Goal: Task Accomplishment & Management: Use online tool/utility

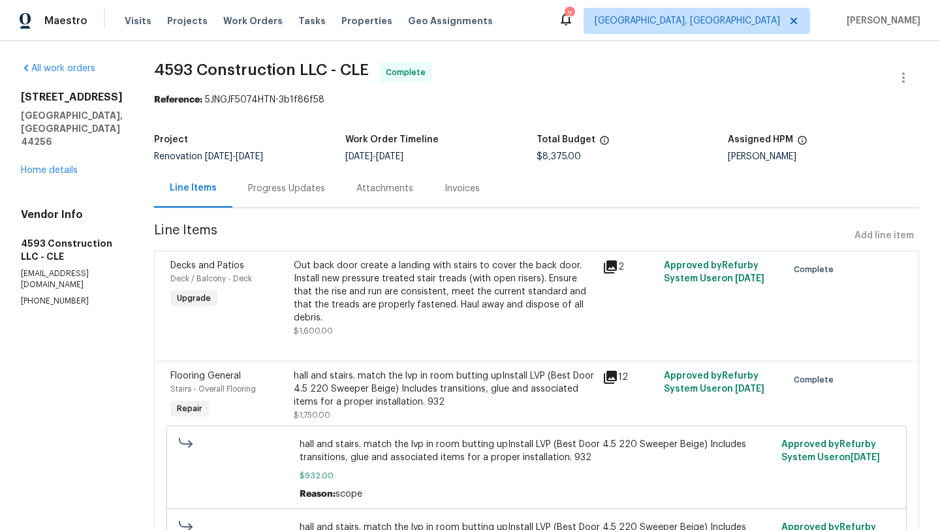
scroll to position [17, 0]
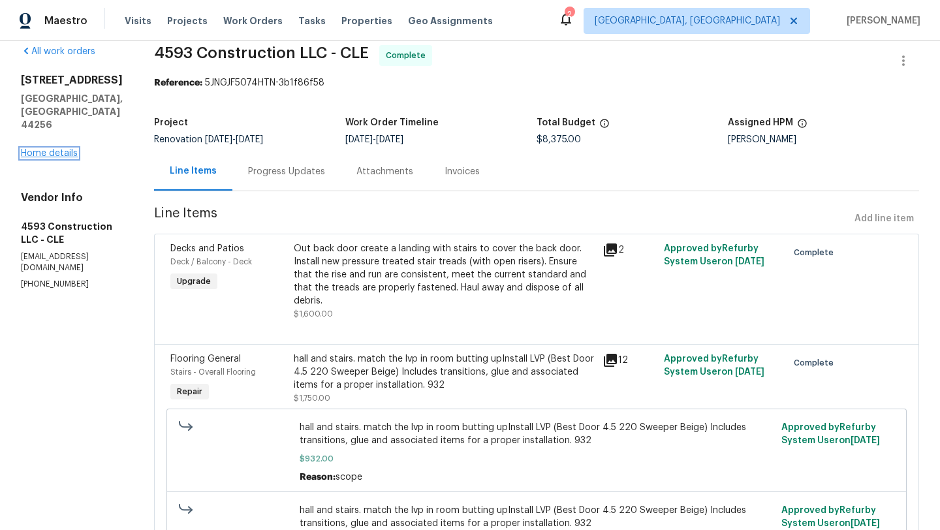
click at [47, 149] on link "Home details" at bounding box center [49, 153] width 57 height 9
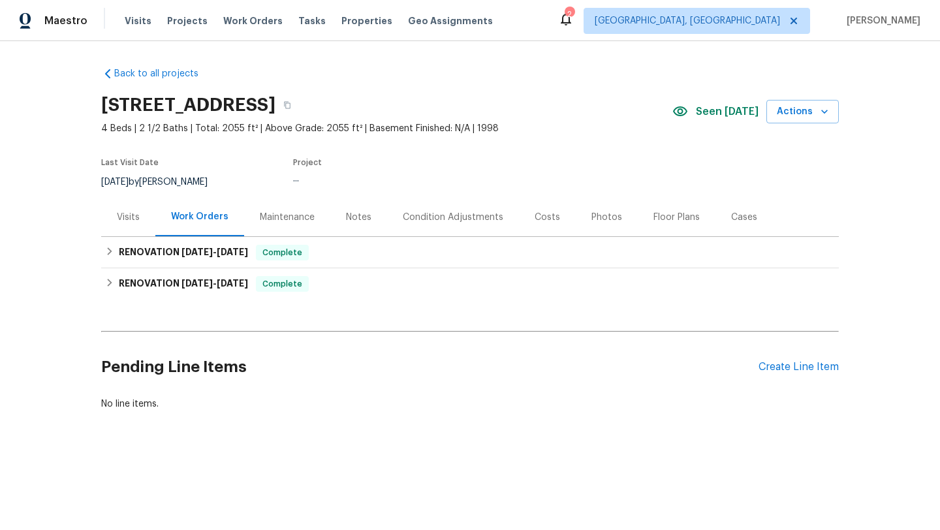
click at [593, 216] on div "Photos" at bounding box center [606, 217] width 31 height 13
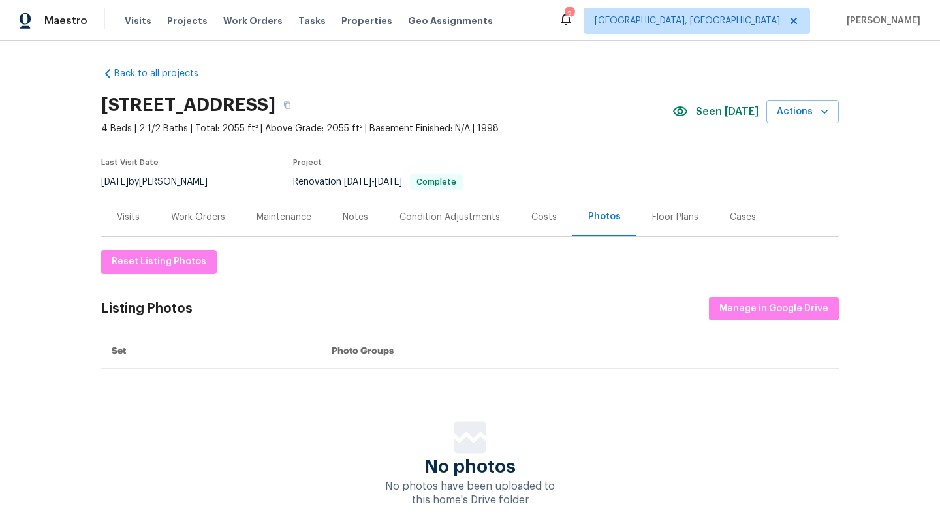
click at [127, 214] on div "Visits" at bounding box center [128, 217] width 23 height 13
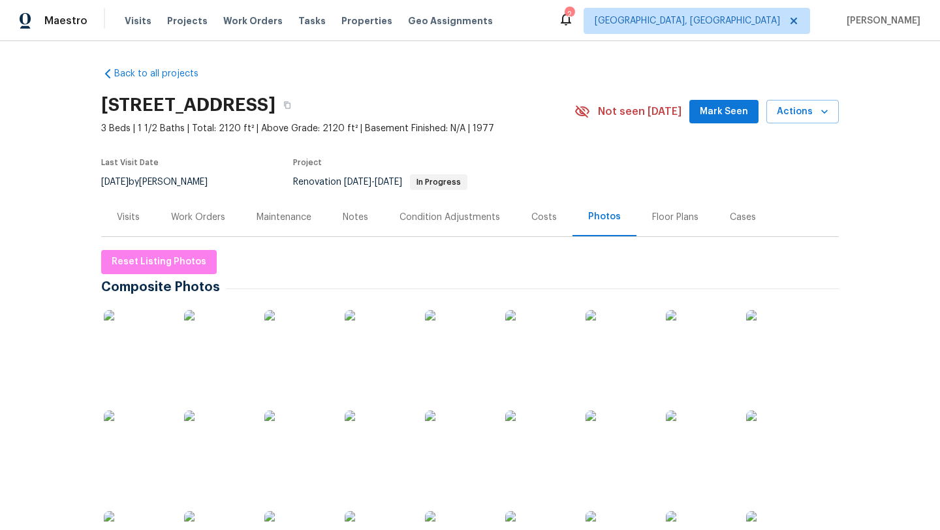
click at [127, 214] on div "Visits" at bounding box center [128, 217] width 23 height 13
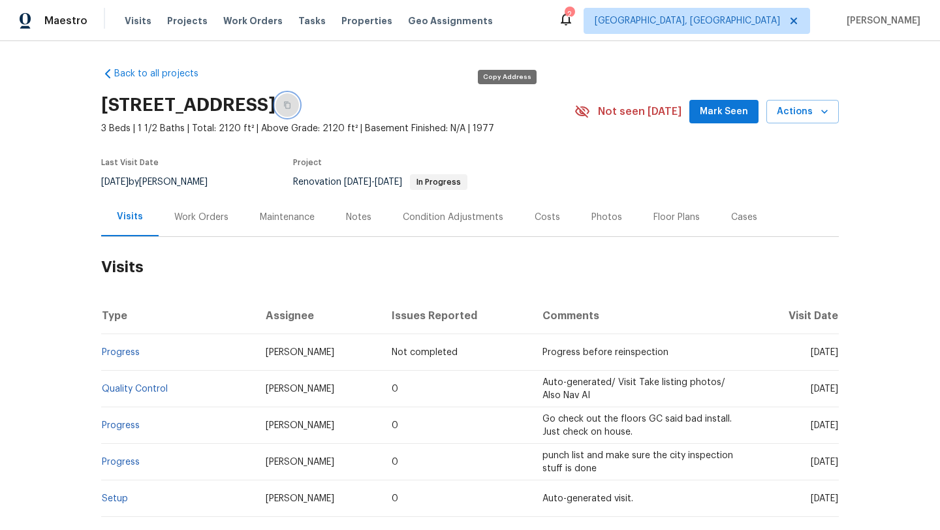
click at [290, 106] on icon "button" at bounding box center [287, 105] width 7 height 7
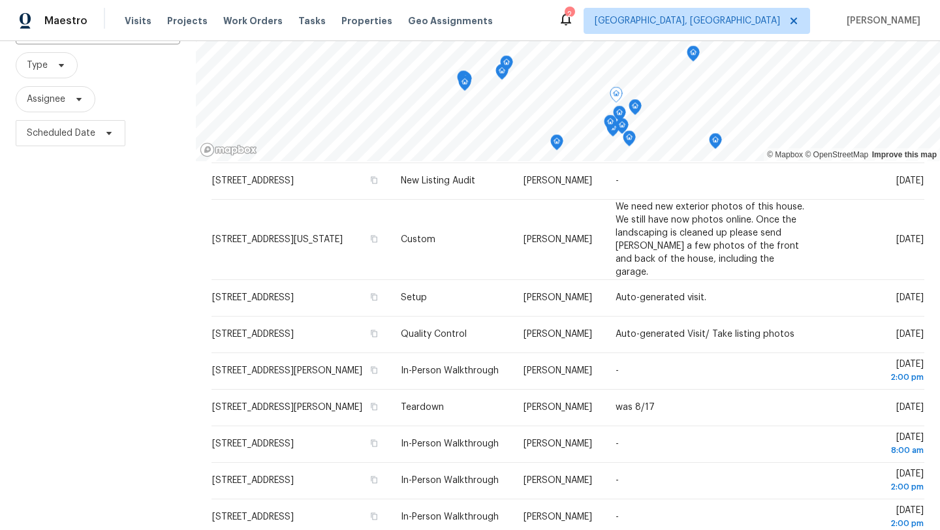
scroll to position [247, 0]
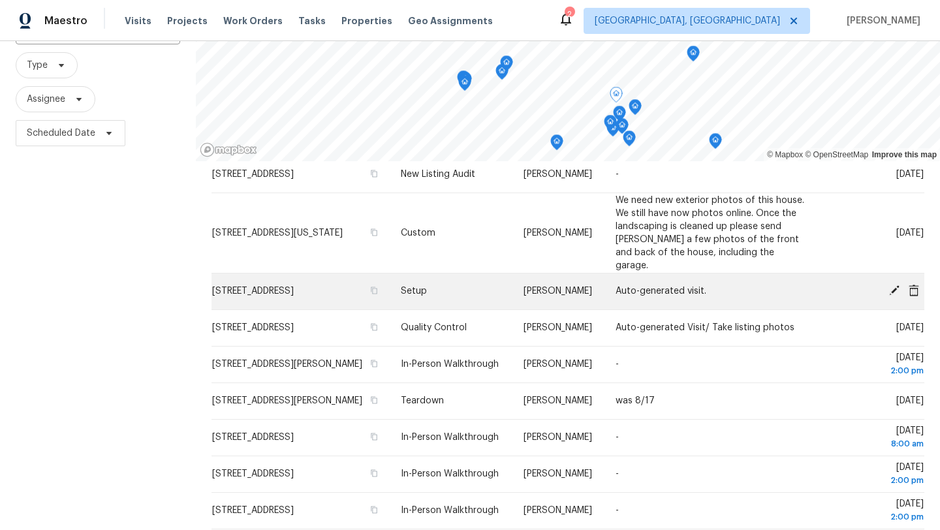
click at [895, 286] on icon at bounding box center [894, 291] width 12 height 12
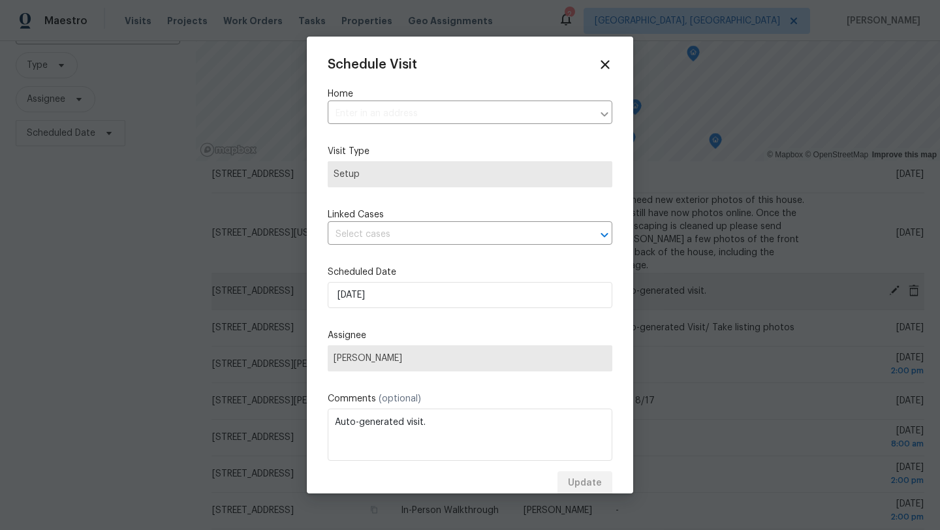
type input "[STREET_ADDRESS]"
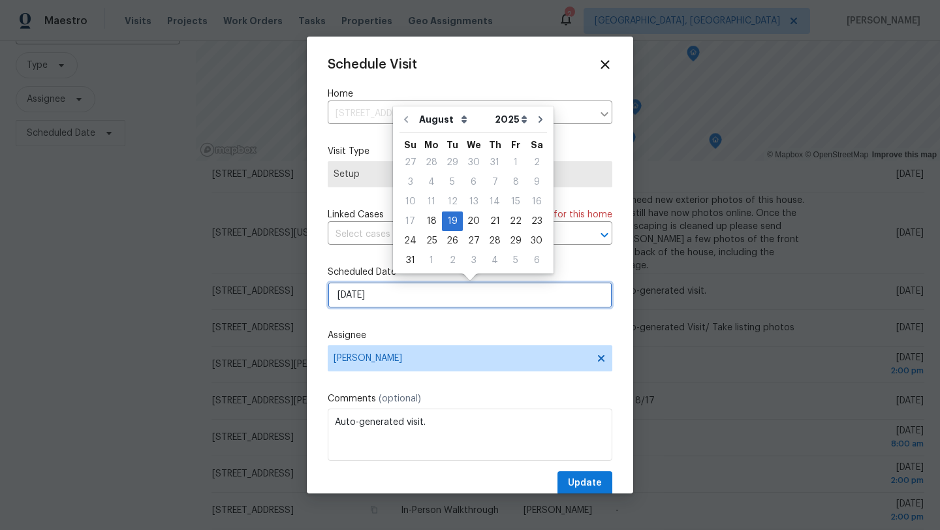
click at [390, 294] on input "8/19/2025" at bounding box center [470, 295] width 285 height 26
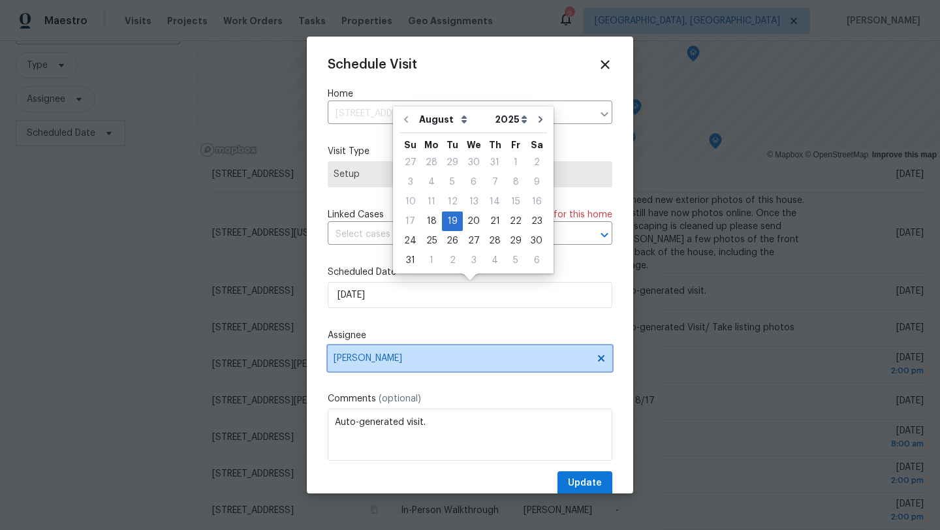
click at [378, 353] on span "[PERSON_NAME]" at bounding box center [470, 358] width 285 height 26
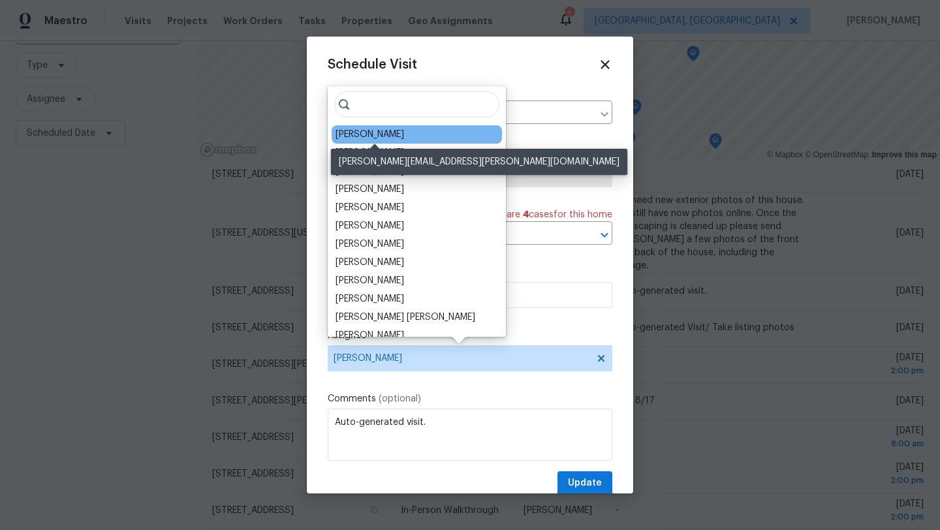
click at [375, 137] on div "[PERSON_NAME]" at bounding box center [369, 134] width 69 height 13
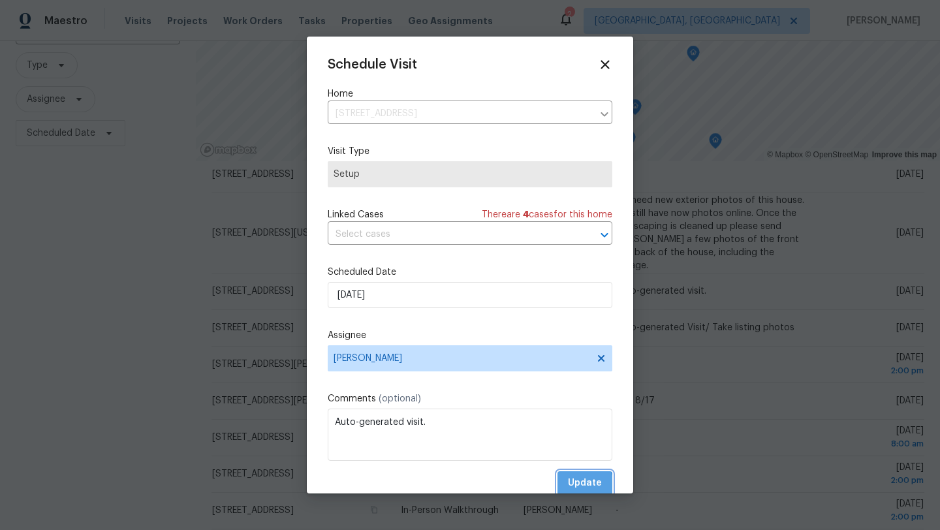
click at [576, 486] on span "Update" at bounding box center [585, 483] width 34 height 16
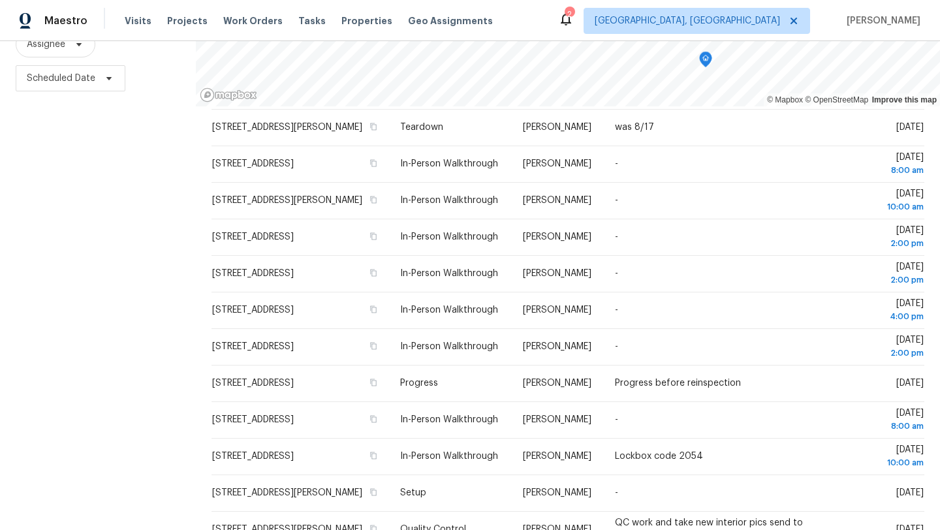
scroll to position [380, 0]
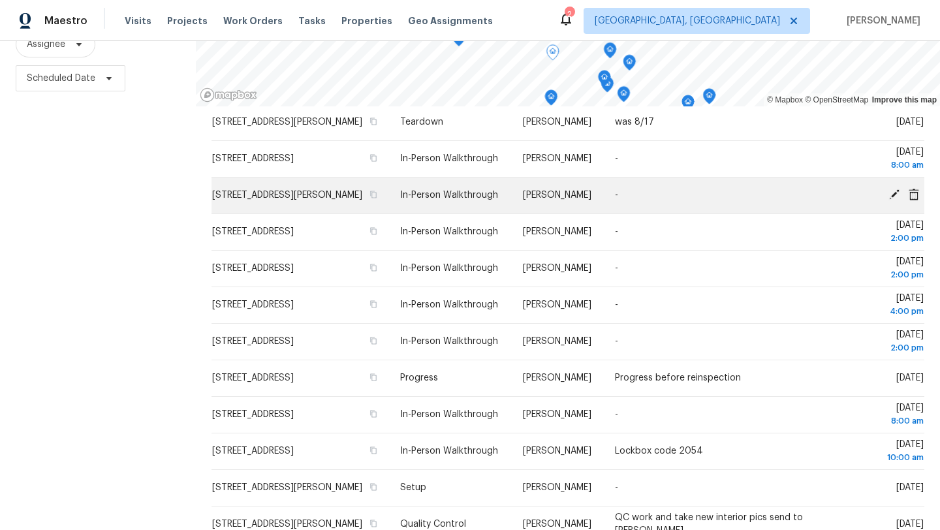
click at [288, 202] on div "© Mapbox © OpenStreetMap Improve this map Address Type Assignee Comments Schedu…" at bounding box center [568, 221] width 744 height 620
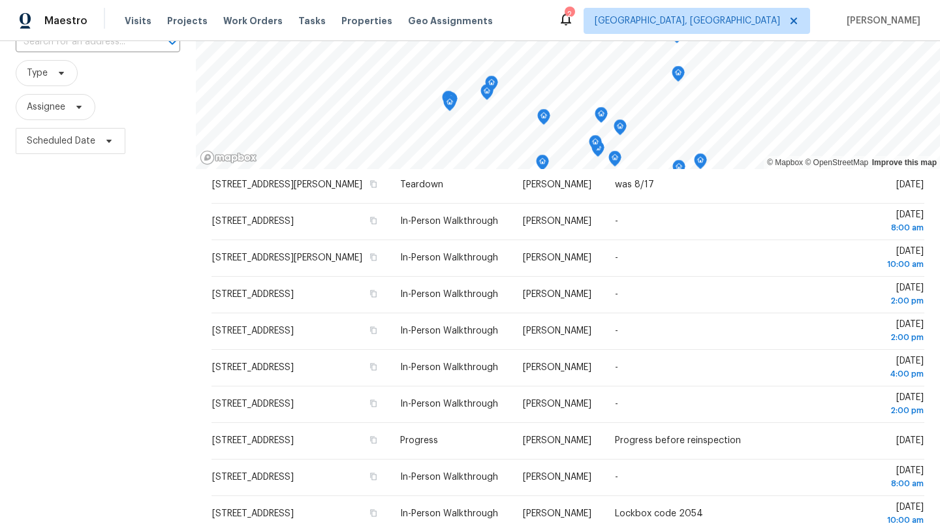
scroll to position [109, 0]
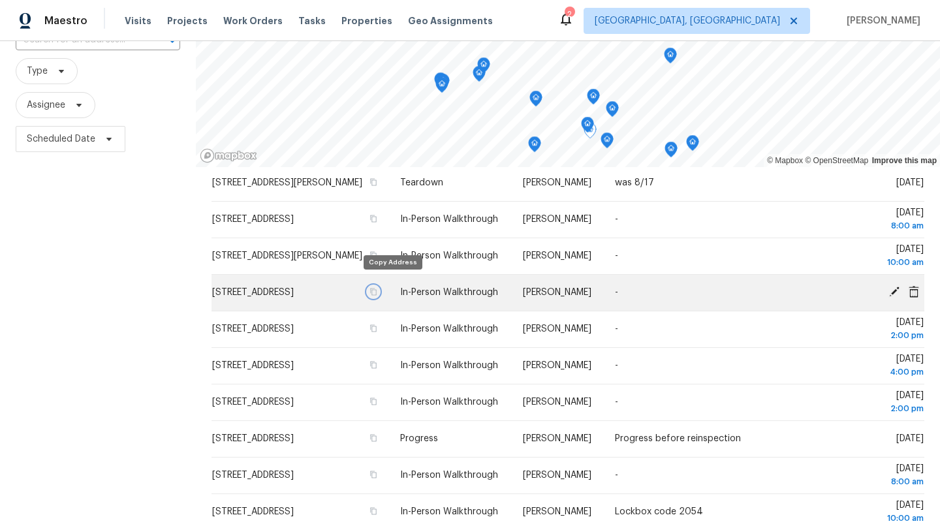
click at [377, 288] on icon "button" at bounding box center [373, 292] width 8 height 8
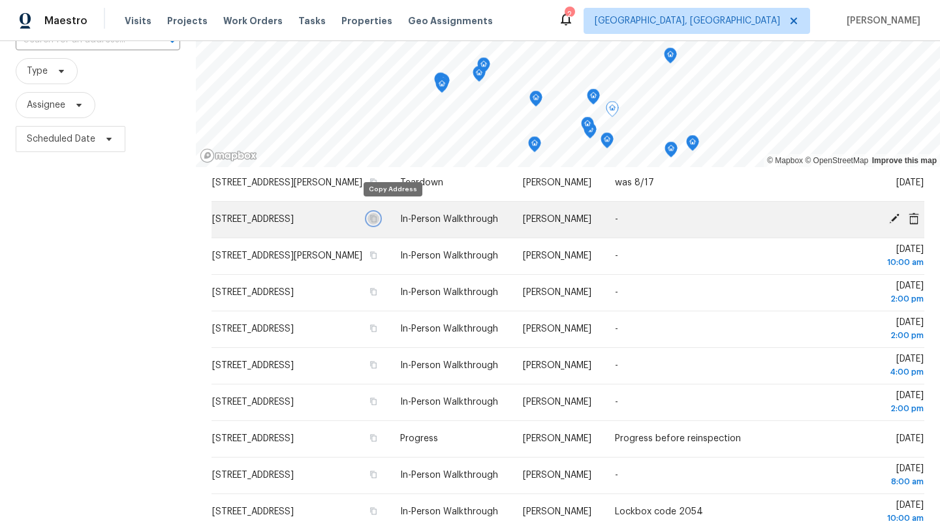
click at [377, 215] on icon "button" at bounding box center [373, 219] width 8 height 8
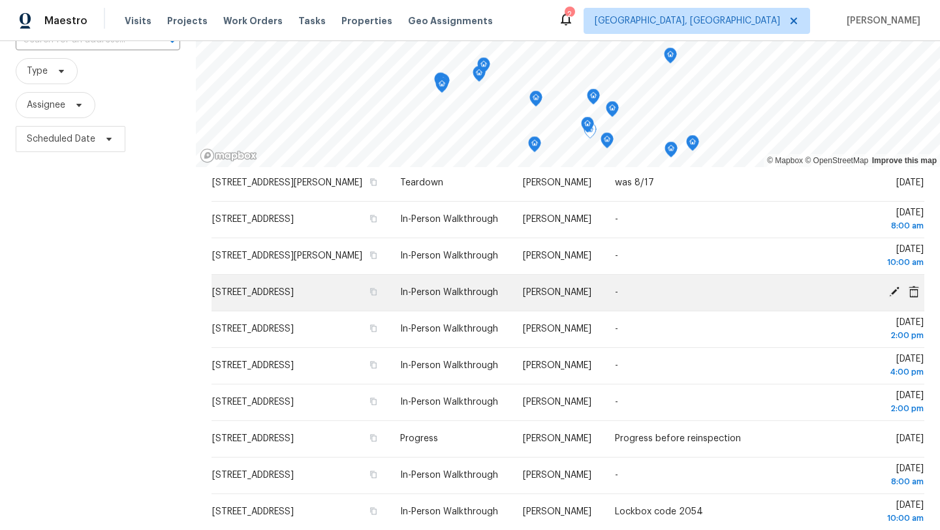
click at [897, 286] on icon at bounding box center [894, 292] width 12 height 12
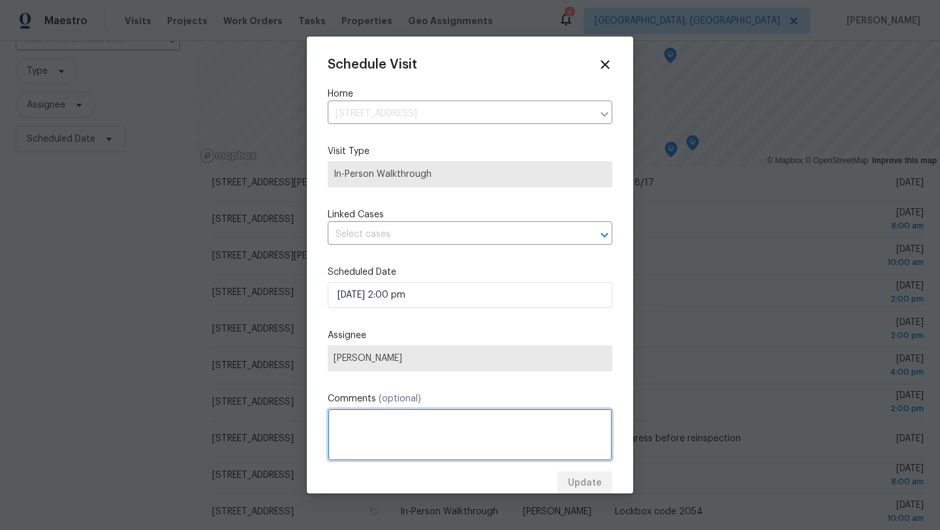
click at [402, 437] on textarea at bounding box center [470, 435] width 285 height 52
type textarea "becky"
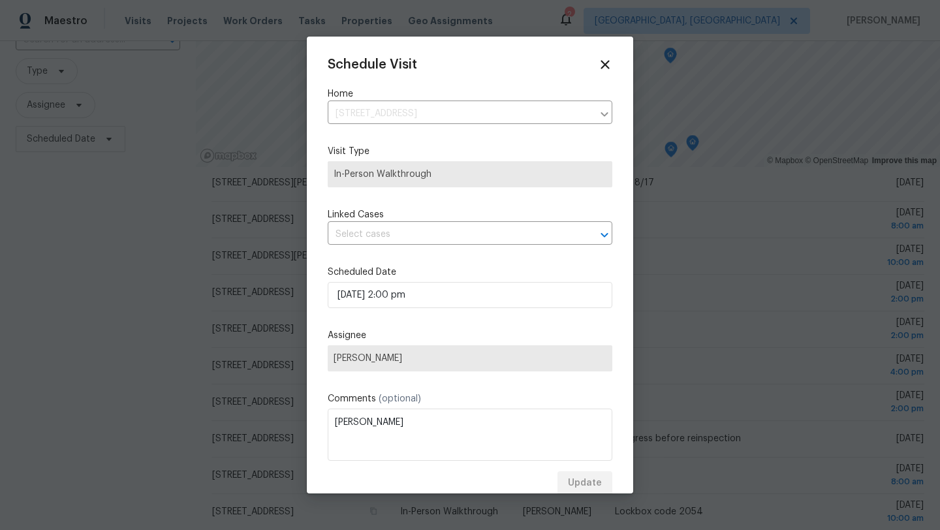
click at [594, 480] on div "Update" at bounding box center [470, 483] width 285 height 24
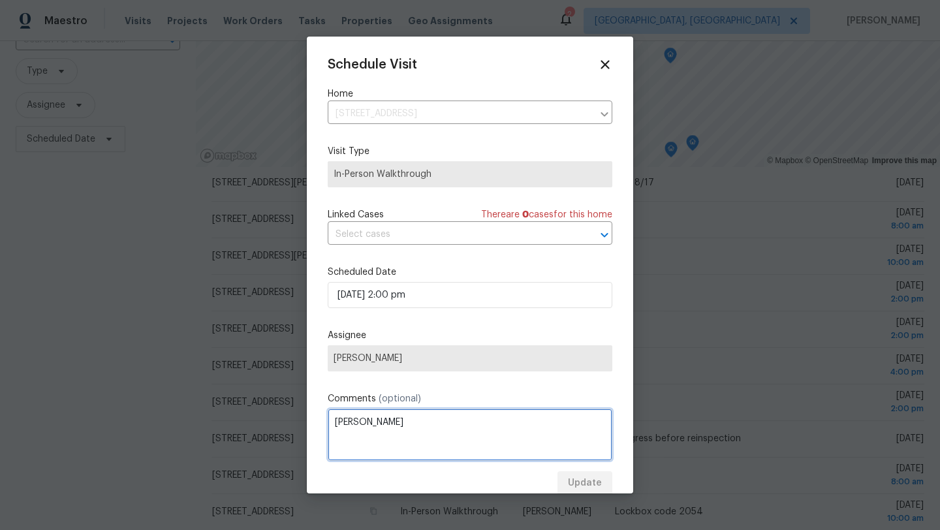
click at [499, 440] on textarea "becky" at bounding box center [470, 435] width 285 height 52
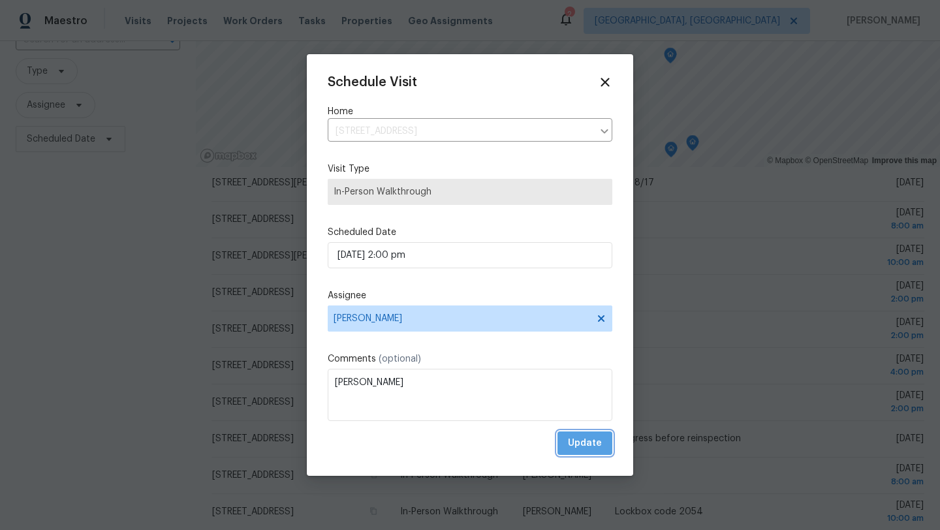
click at [587, 448] on span "Update" at bounding box center [585, 443] width 34 height 16
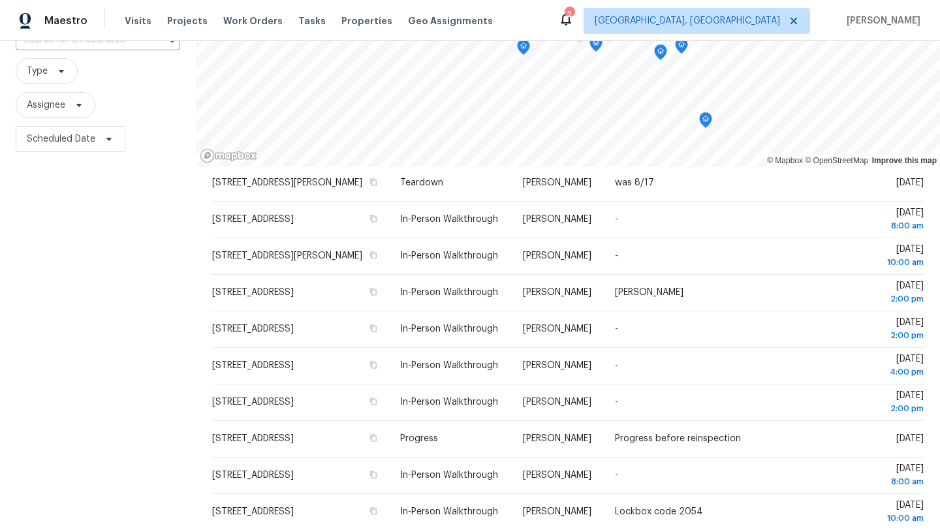
scroll to position [0, 0]
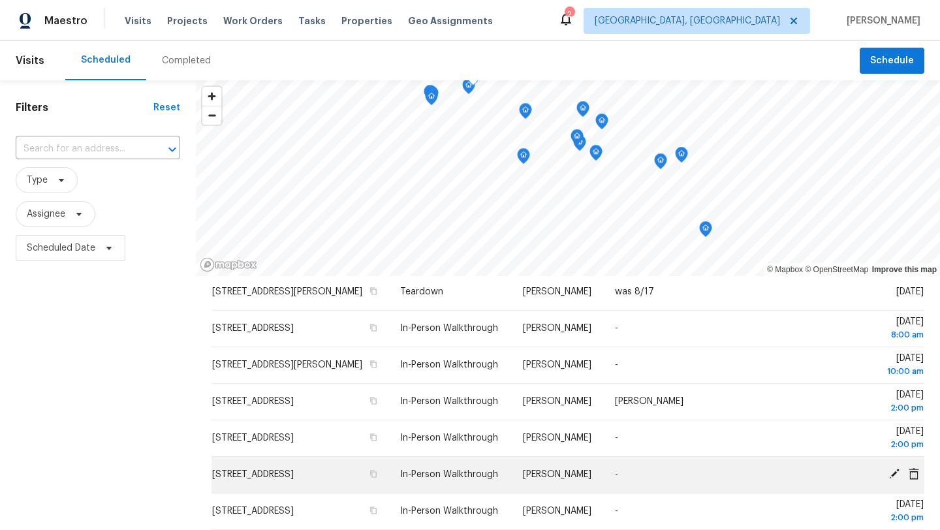
click at [891, 469] on icon at bounding box center [894, 474] width 10 height 10
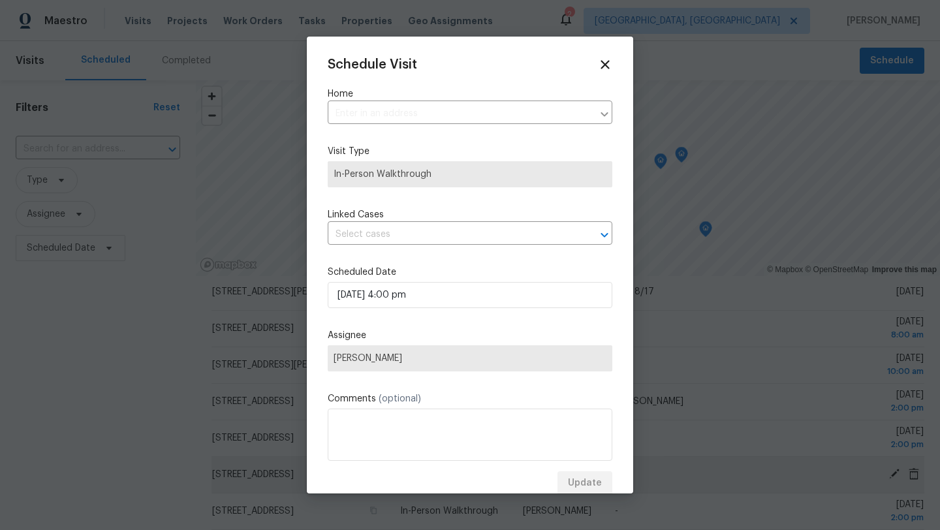
type input "188 Moorewood Ave, Avon Lake, OH 44012"
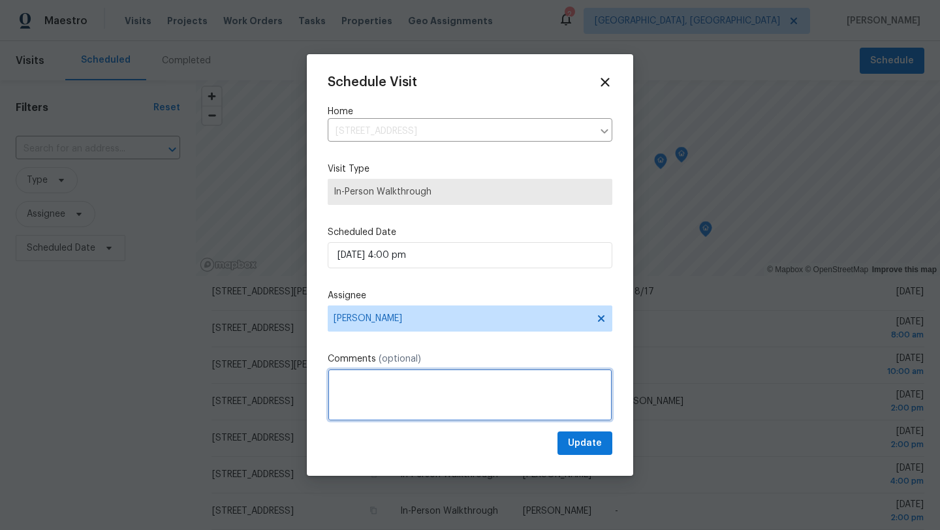
click at [352, 399] on textarea at bounding box center [470, 395] width 285 height 52
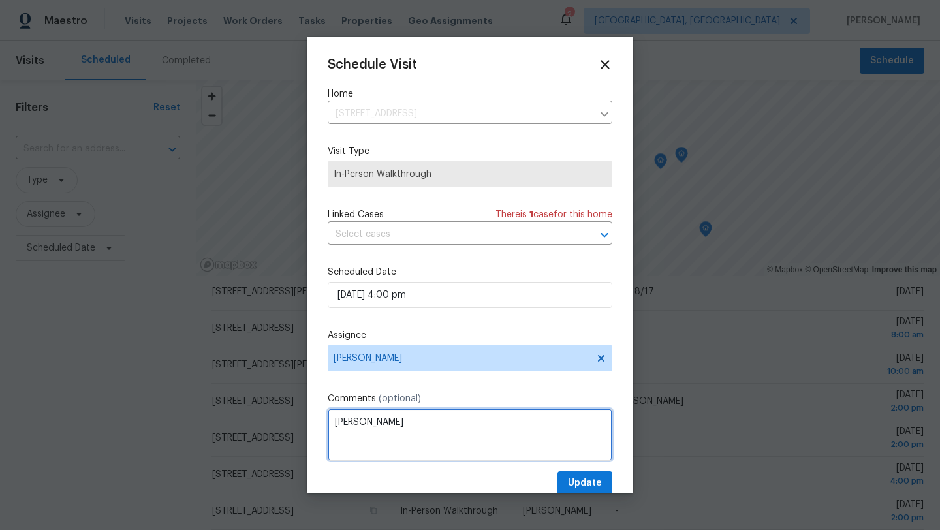
type textarea "becky"
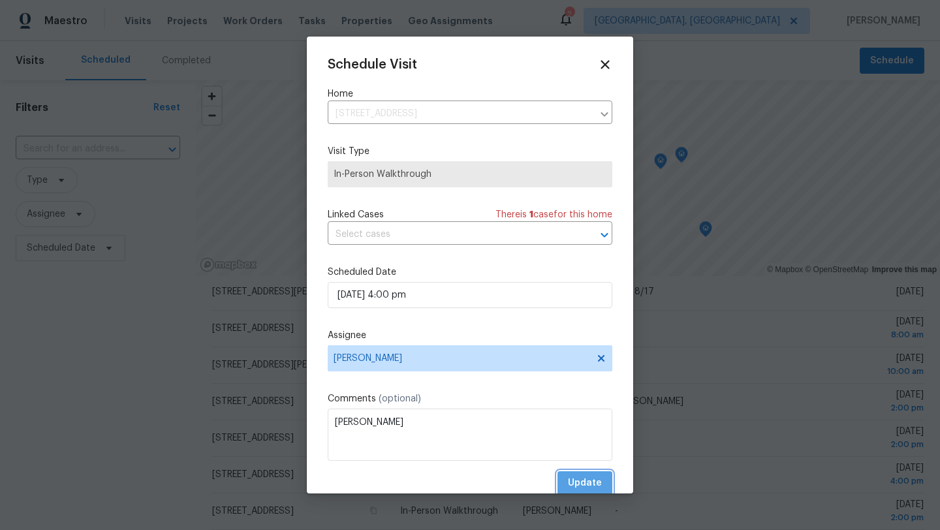
click at [596, 484] on span "Update" at bounding box center [585, 483] width 34 height 16
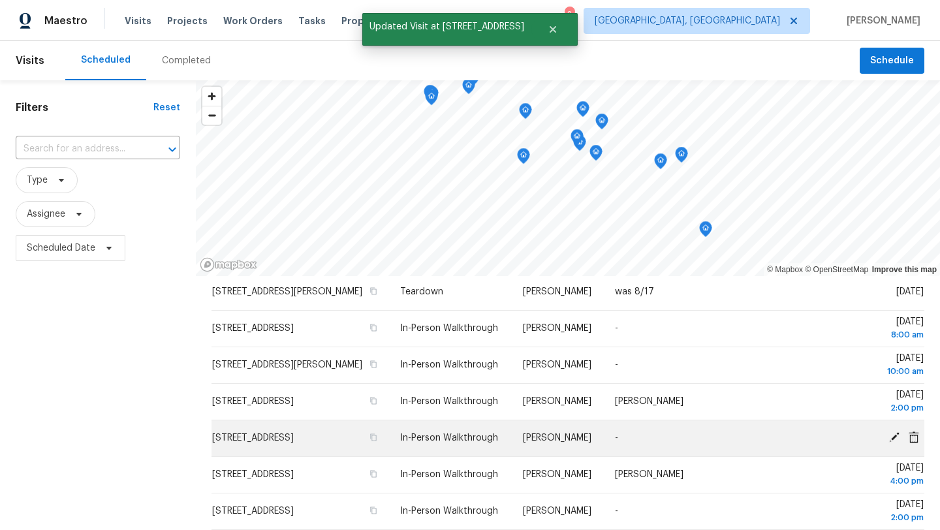
click at [889, 433] on icon at bounding box center [894, 437] width 10 height 10
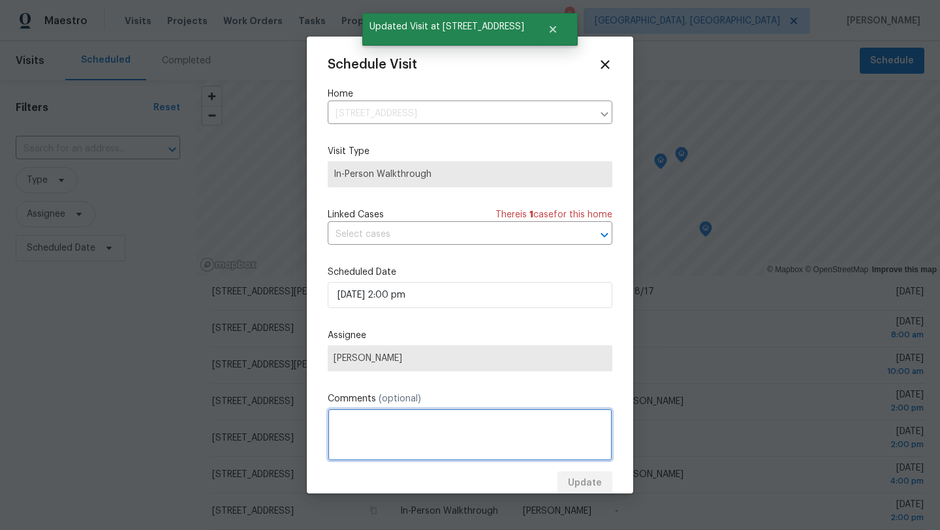
click at [375, 444] on textarea at bounding box center [470, 435] width 285 height 52
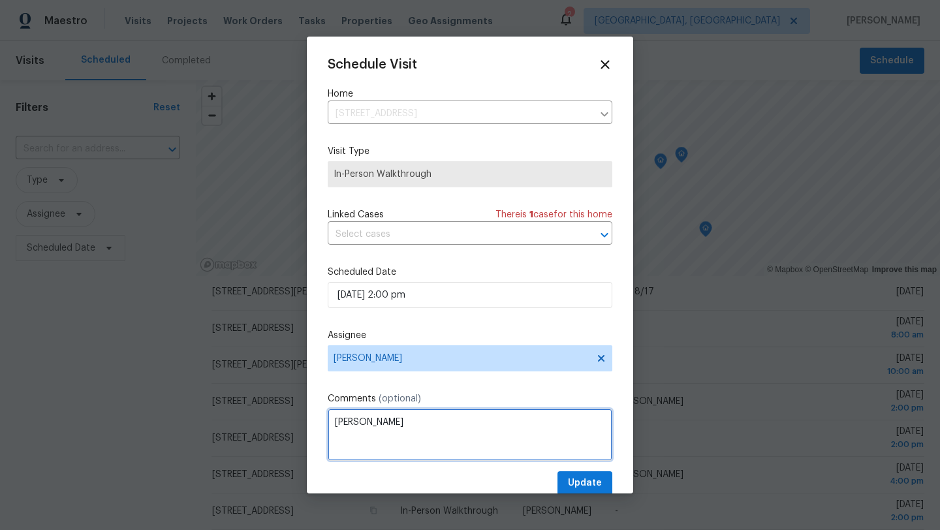
type textarea "[PERSON_NAME]"
click at [573, 483] on span "Update" at bounding box center [585, 483] width 34 height 16
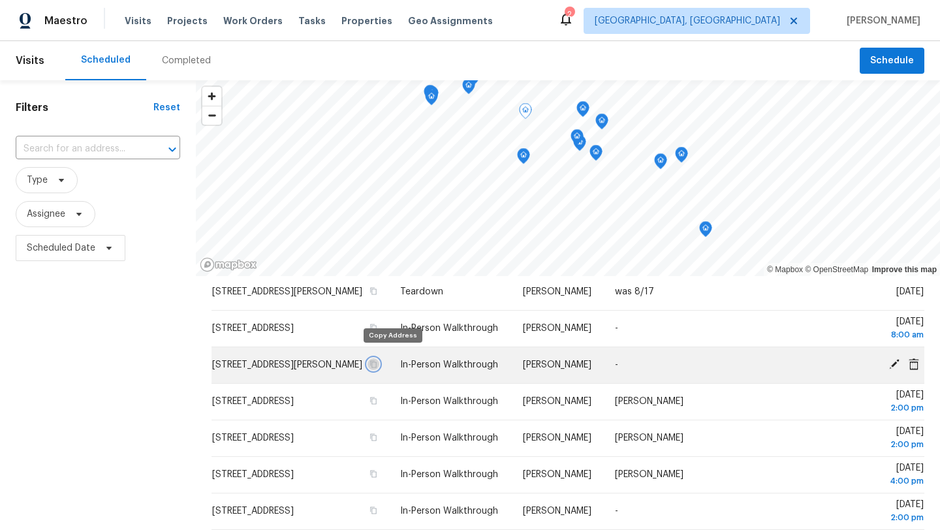
click at [377, 361] on icon "button" at bounding box center [374, 364] width 7 height 7
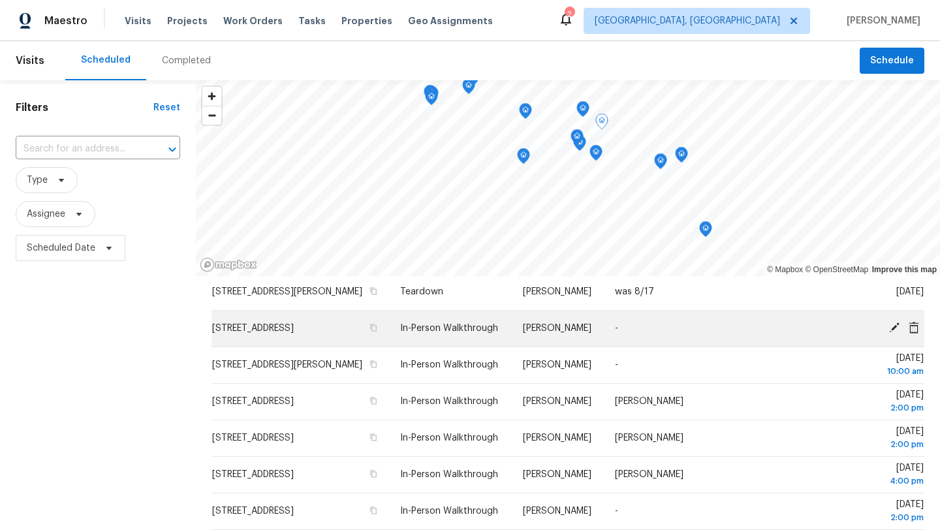
click at [891, 322] on icon at bounding box center [894, 327] width 10 height 10
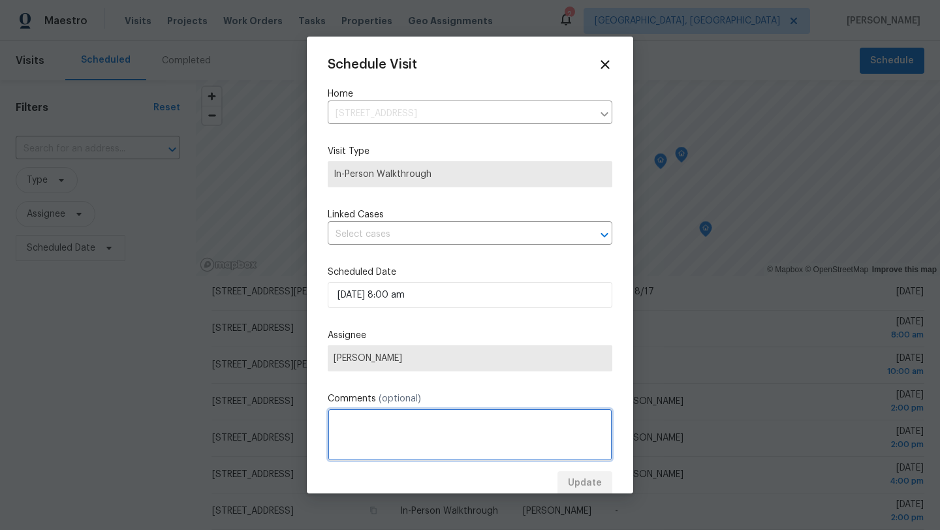
click at [377, 430] on textarea at bounding box center [470, 435] width 285 height 52
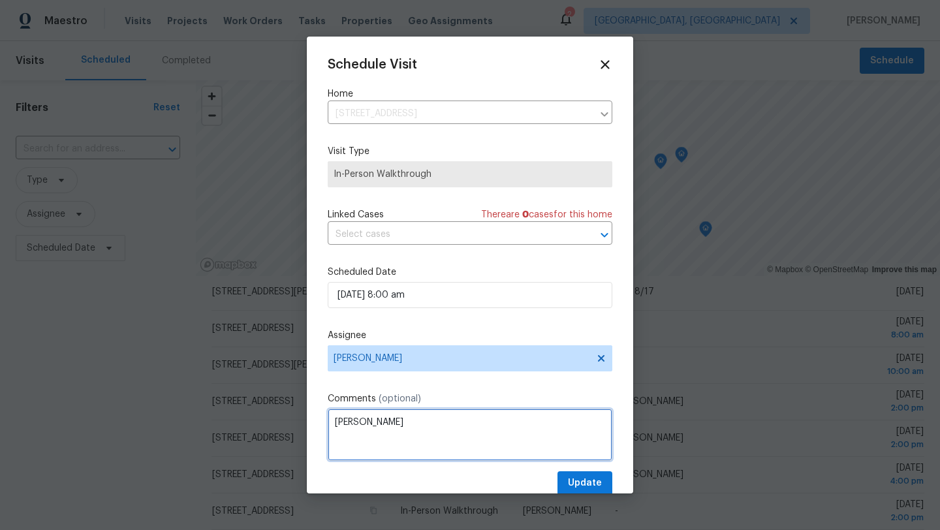
type textarea "[PERSON_NAME]"
click at [568, 484] on button "Update" at bounding box center [584, 483] width 55 height 24
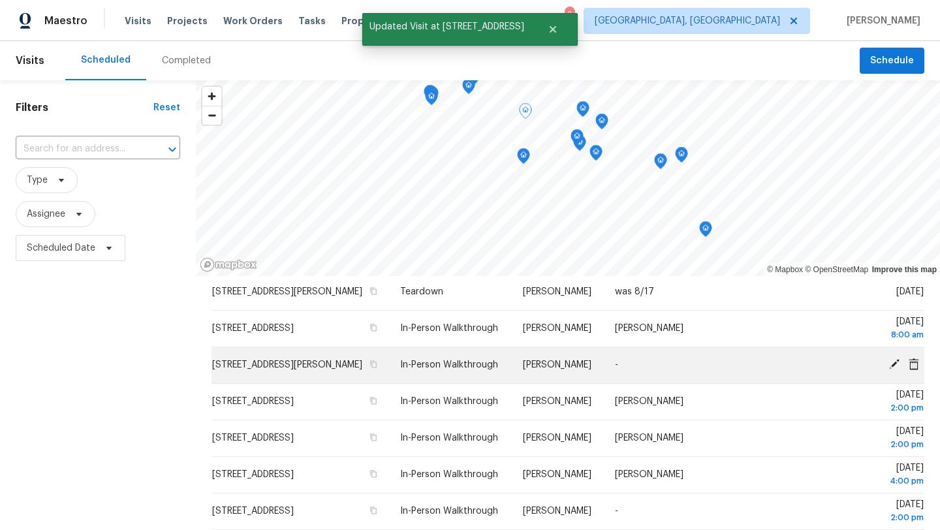
click at [891, 359] on icon at bounding box center [894, 364] width 10 height 10
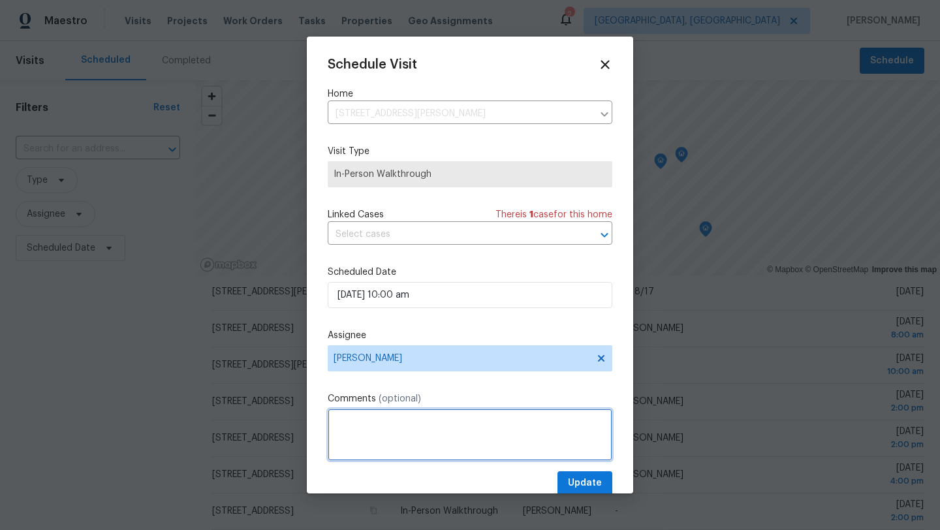
click at [342, 435] on textarea at bounding box center [470, 435] width 285 height 52
type textarea "[PERSON_NAME]"
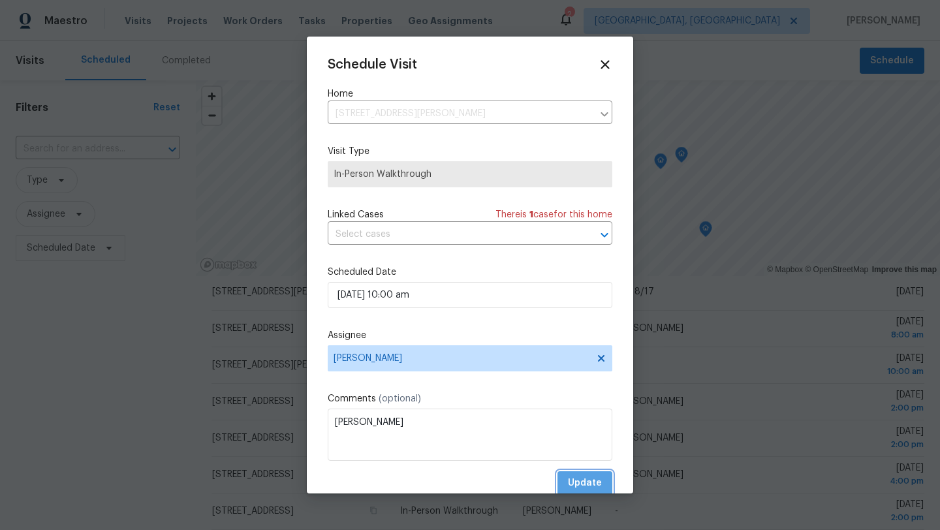
click at [583, 480] on span "Update" at bounding box center [585, 483] width 34 height 16
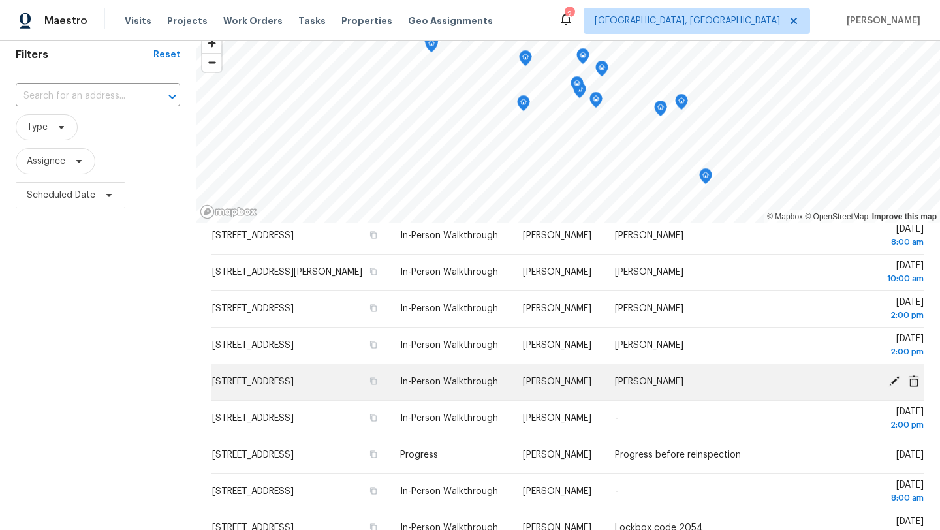
scroll to position [54, 0]
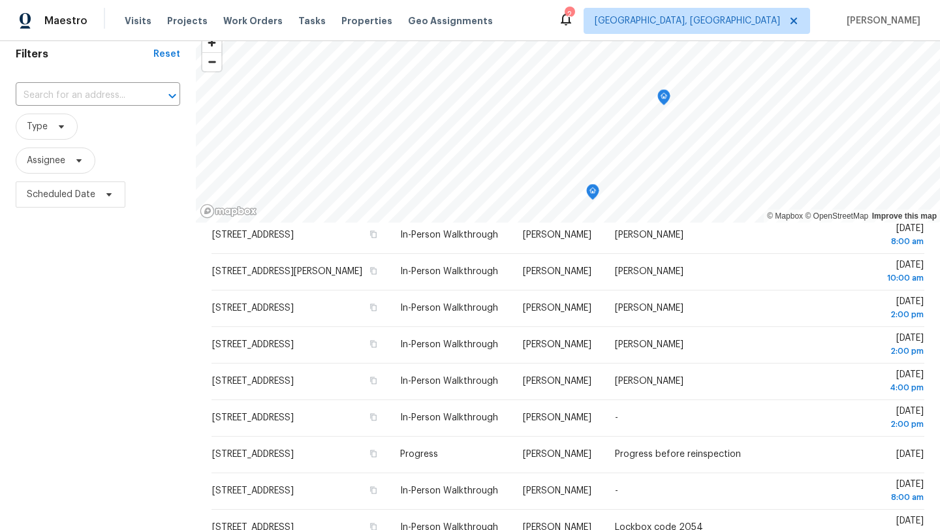
click at [490, 37] on div "Maestro Visits Projects Work Orders Tasks Properties Geo Assignments 2 Clevelan…" at bounding box center [470, 265] width 940 height 530
click at [477, 38] on div "Maestro Visits Projects Work Orders Tasks Properties Geo Assignments 2 Clevelan…" at bounding box center [470, 265] width 940 height 530
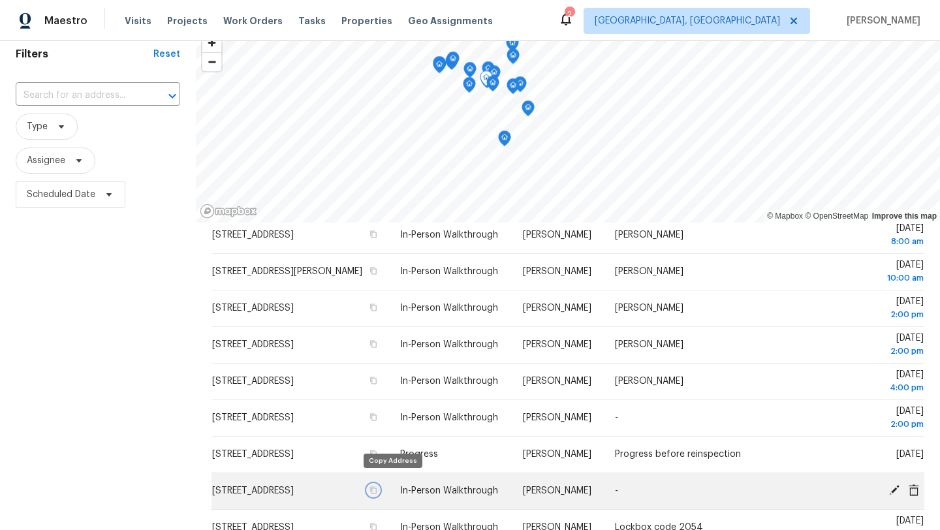
click at [377, 487] on icon "button" at bounding box center [374, 490] width 7 height 7
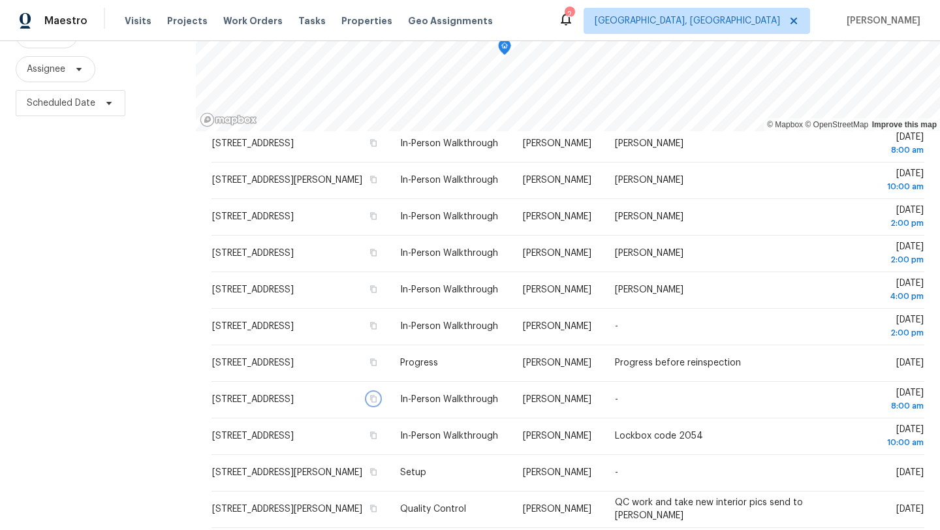
scroll to position [170, 0]
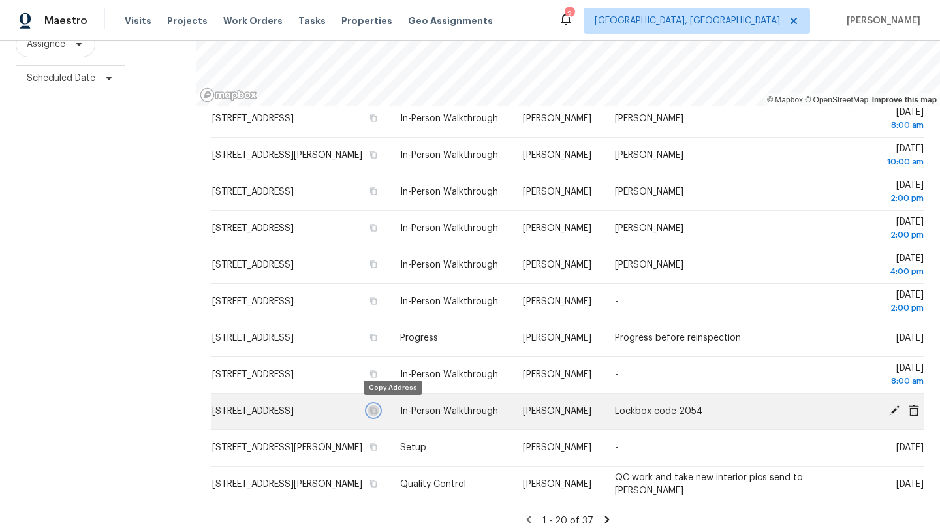
click at [377, 409] on icon "button" at bounding box center [373, 411] width 8 height 8
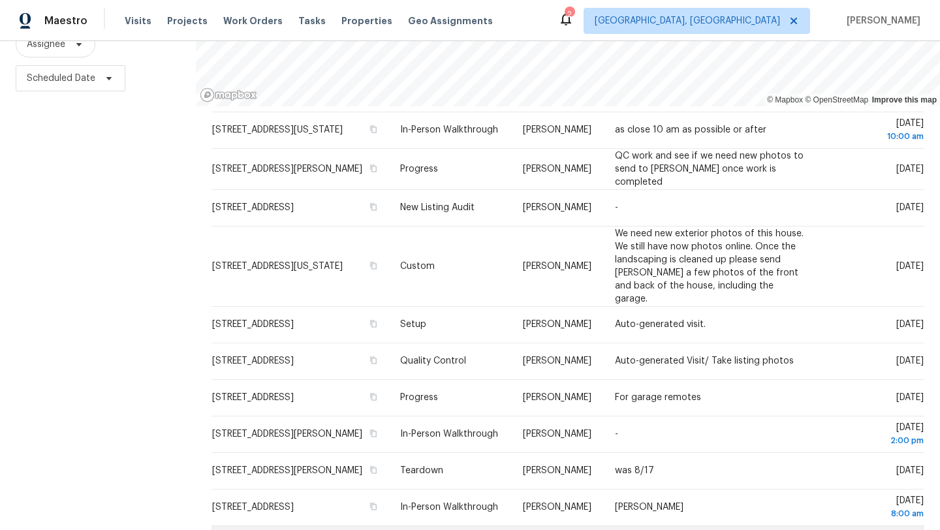
scroll to position [38, 0]
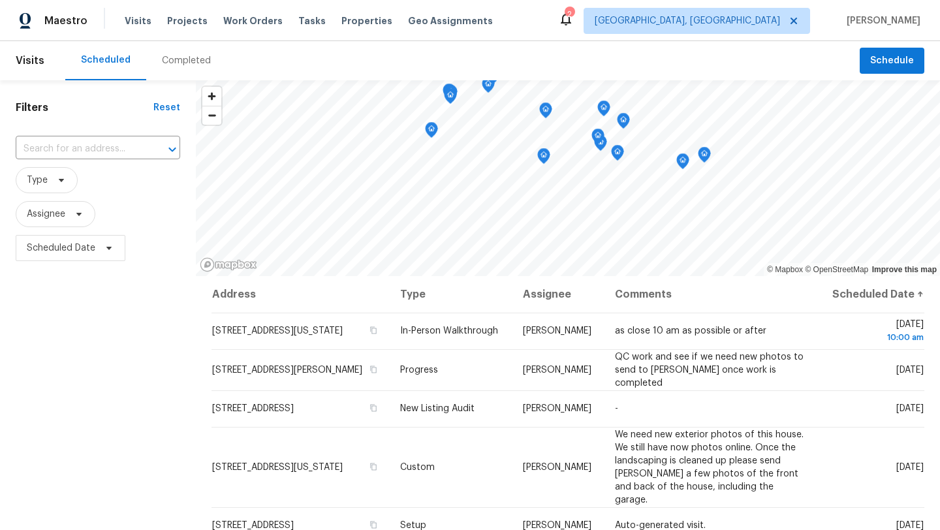
click at [45, 193] on span "Type" at bounding box center [98, 180] width 164 height 34
click at [47, 186] on span "Type" at bounding box center [47, 180] width 62 height 26
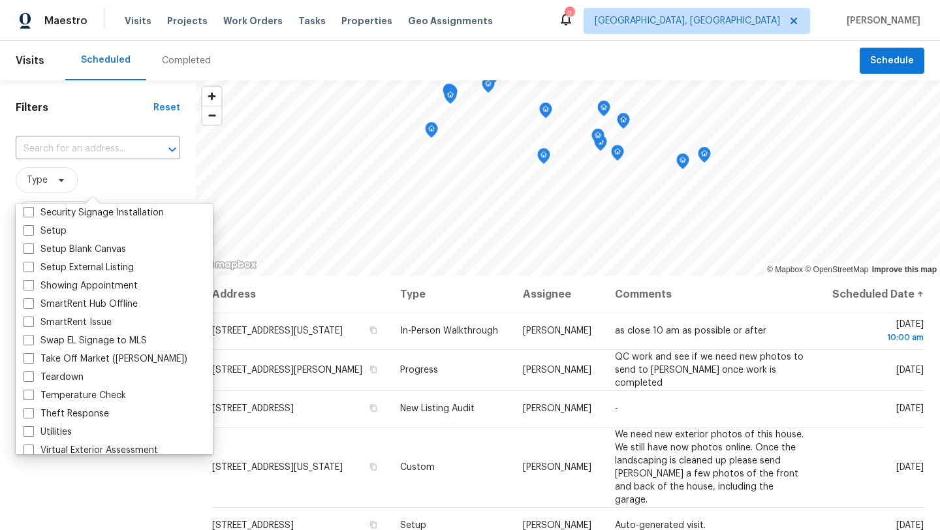
scroll to position [1109, 0]
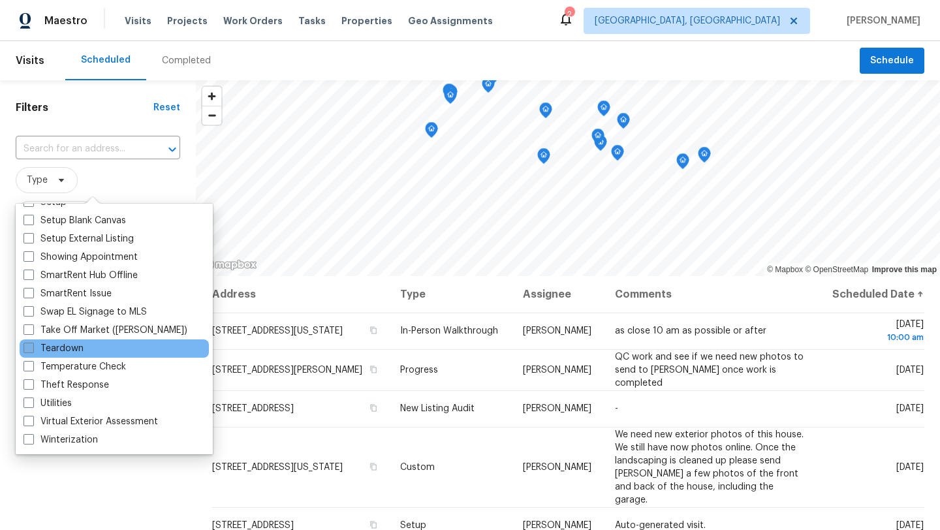
click at [31, 344] on span at bounding box center [28, 348] width 10 height 10
click at [31, 344] on input "Teardown" at bounding box center [27, 346] width 8 height 8
checkbox input "true"
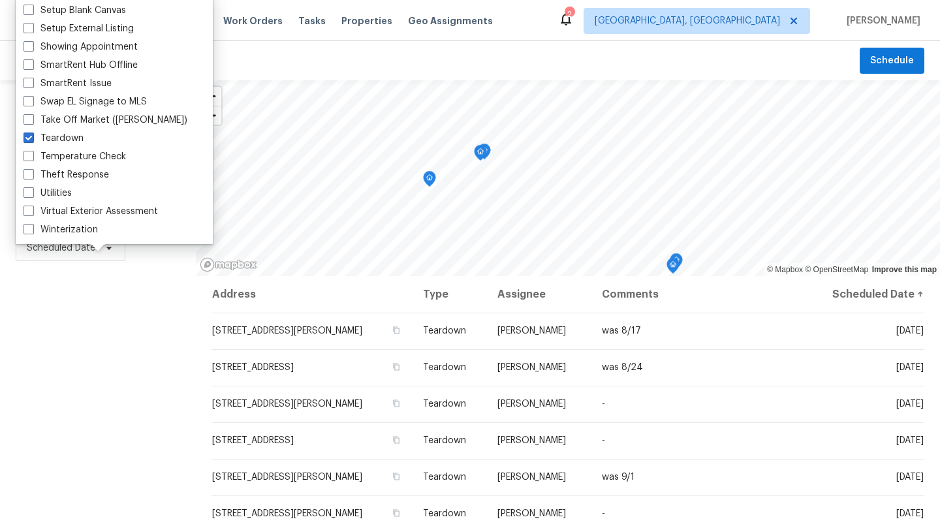
click at [78, 421] on div "Filters Reset ​ Teardown Assignee Scheduled Date" at bounding box center [98, 390] width 196 height 620
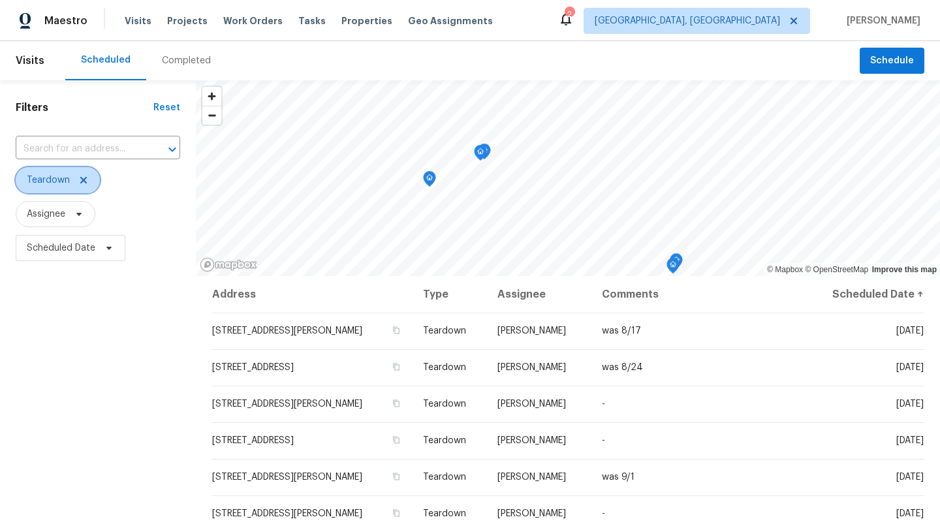
click at [80, 178] on icon at bounding box center [83, 180] width 7 height 7
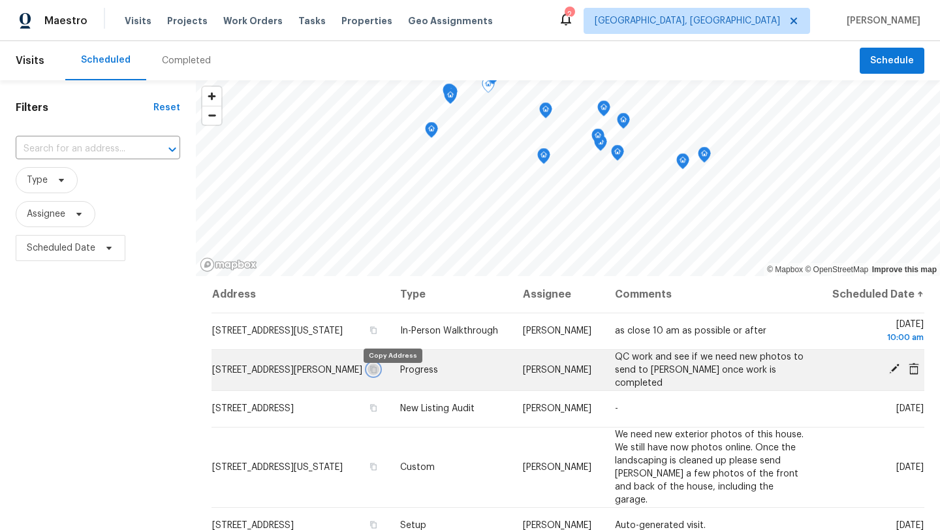
click at [377, 373] on icon "button" at bounding box center [374, 368] width 7 height 7
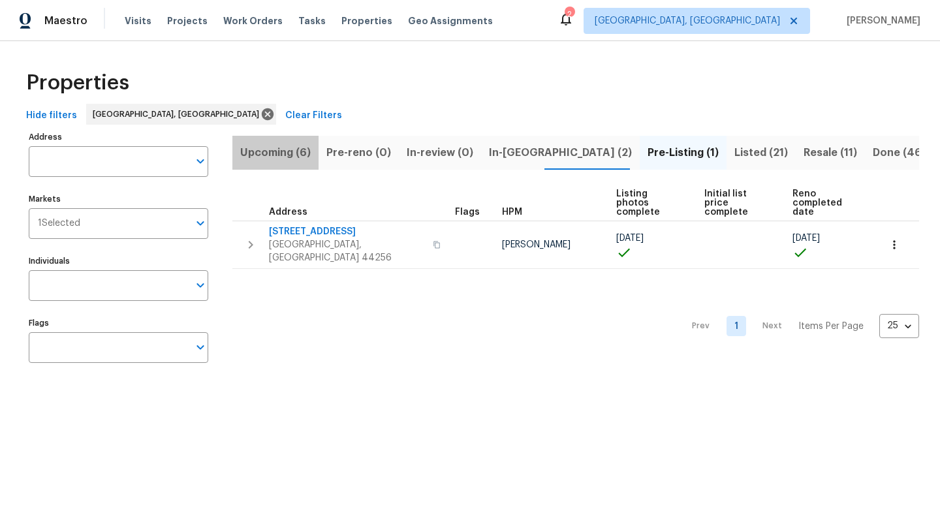
click at [266, 151] on span "Upcoming (6)" at bounding box center [275, 153] width 70 height 18
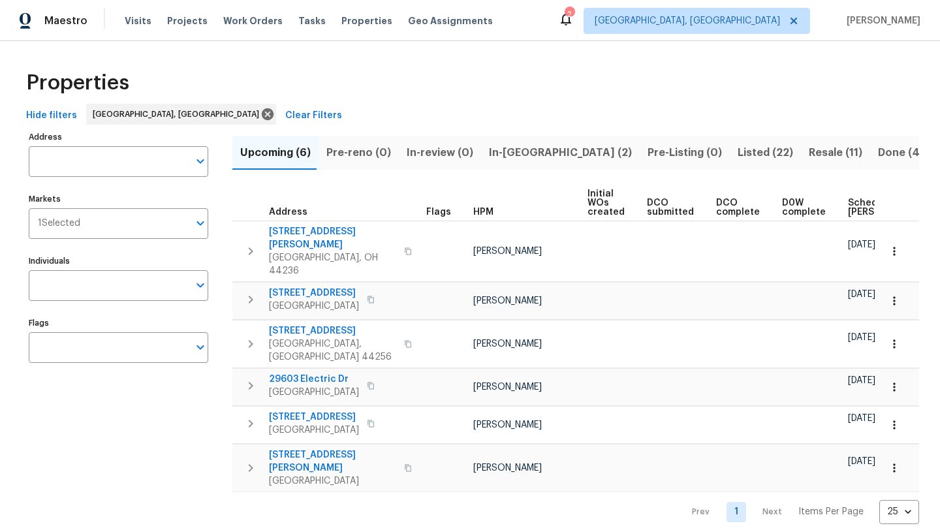
click at [848, 201] on span "Scheduled [PERSON_NAME]" at bounding box center [885, 207] width 74 height 18
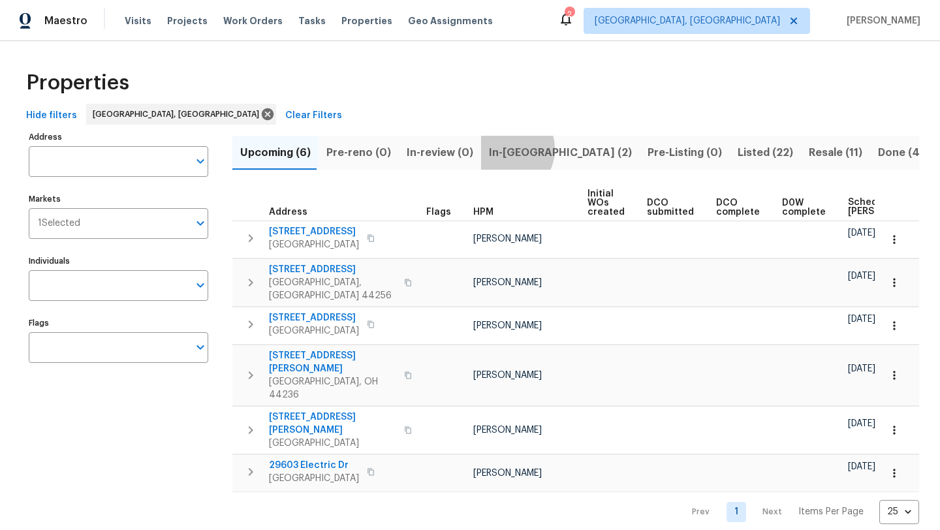
click at [498, 149] on span "In-[GEOGRAPHIC_DATA] (2)" at bounding box center [560, 153] width 143 height 18
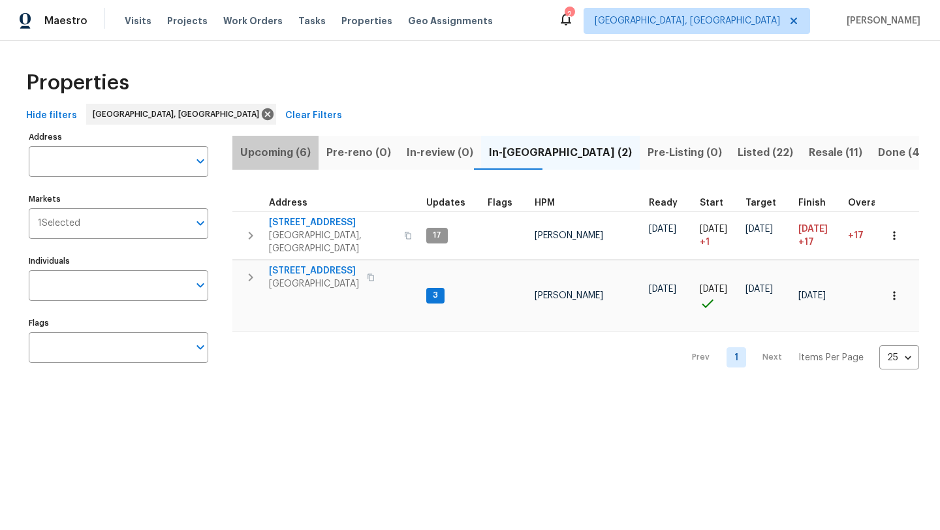
click at [279, 151] on span "Upcoming (6)" at bounding box center [275, 153] width 70 height 18
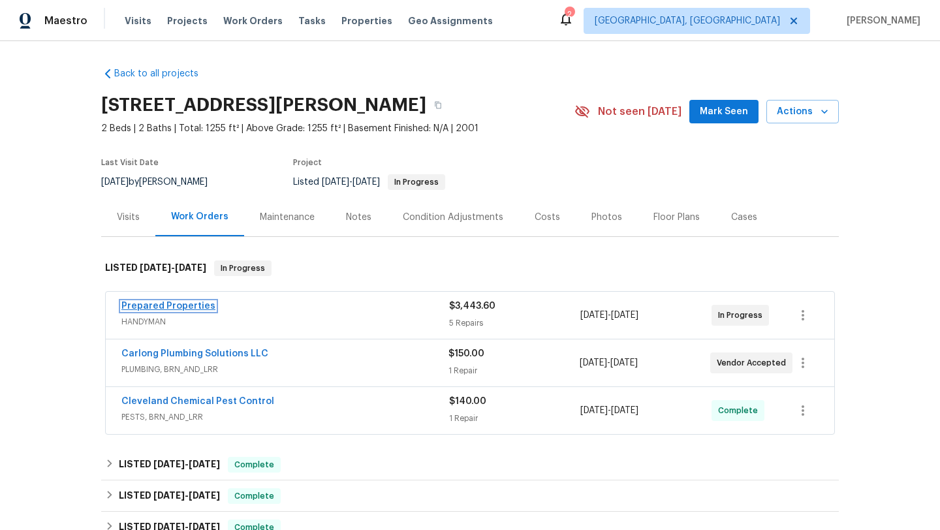
click at [144, 305] on link "Prepared Properties" at bounding box center [168, 305] width 94 height 9
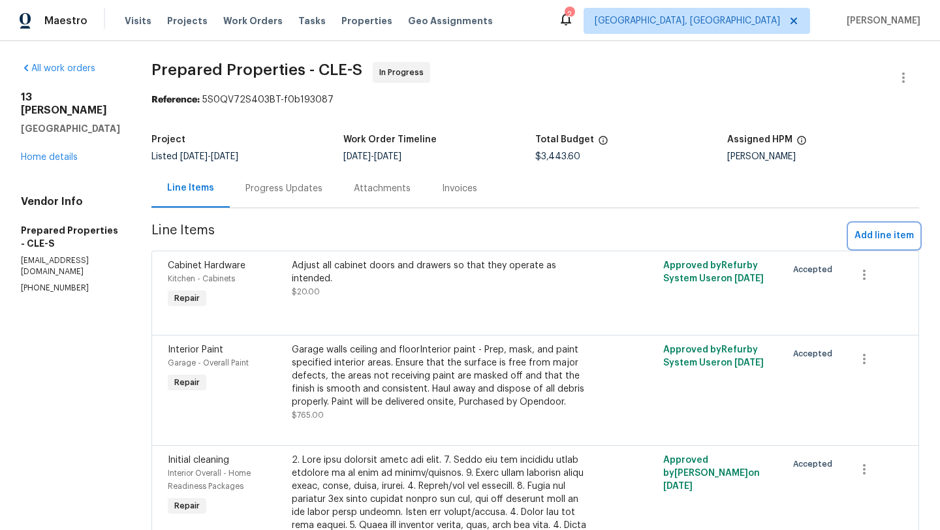
click at [861, 236] on span "Add line item" at bounding box center [883, 236] width 59 height 16
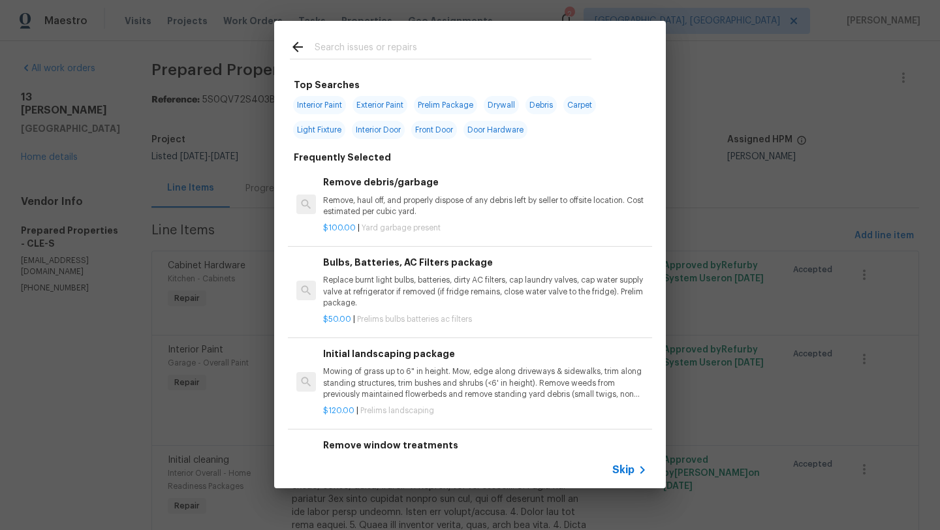
click at [305, 127] on span "Light Fixture" at bounding box center [319, 130] width 52 height 18
type input "Light Fixture"
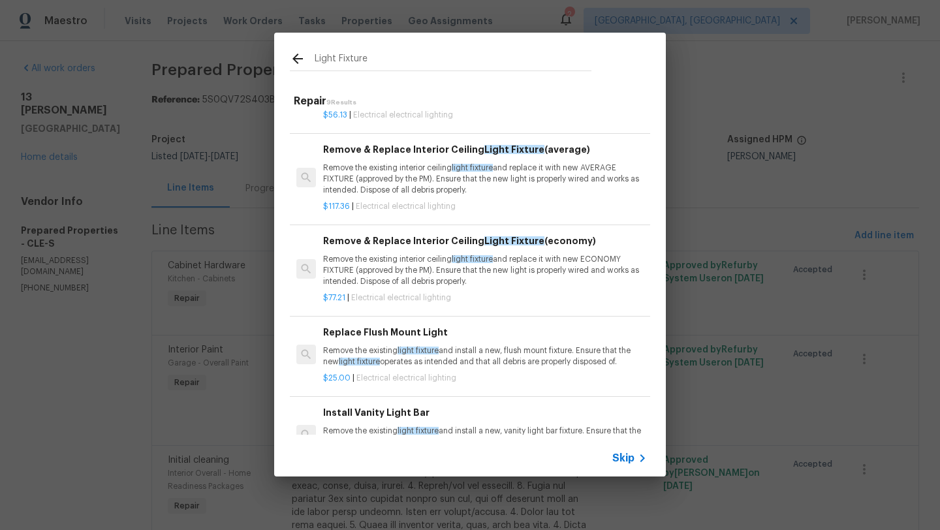
scroll to position [195, 0]
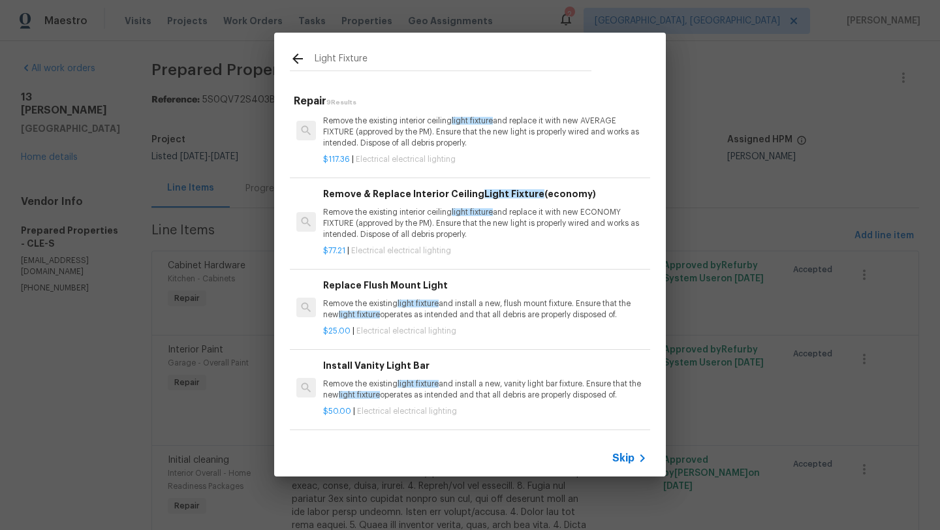
click at [371, 337] on p "$25.00 | Electrical electrical lighting" at bounding box center [485, 331] width 324 height 11
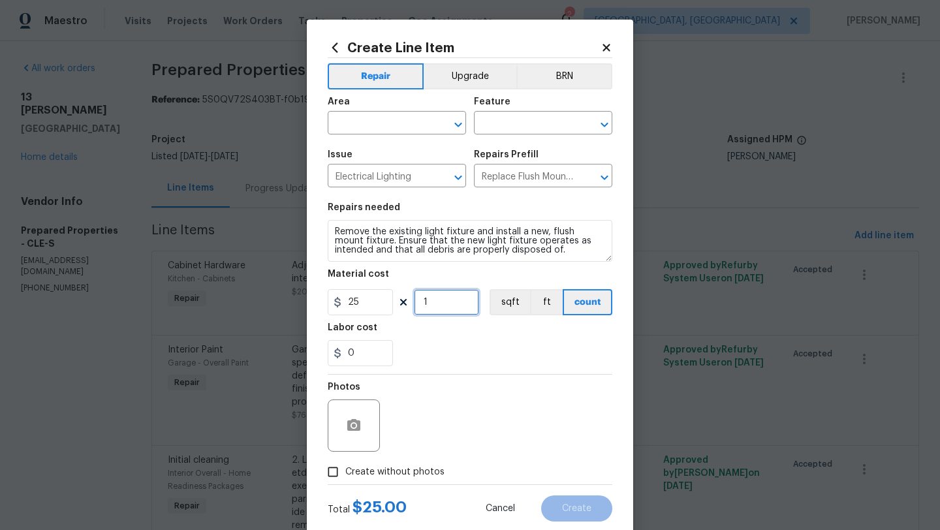
click at [444, 296] on input "1" at bounding box center [446, 302] width 65 height 26
type input "2"
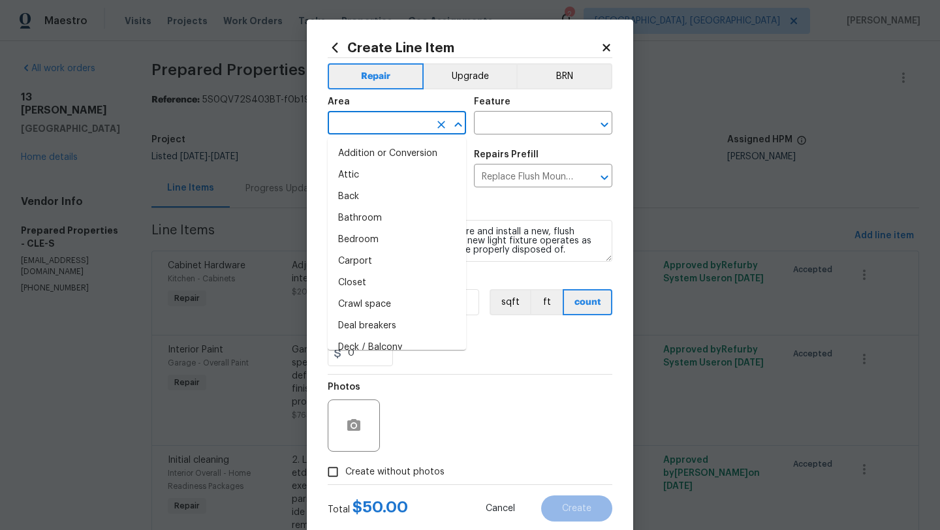
click at [416, 122] on input "text" at bounding box center [379, 124] width 102 height 20
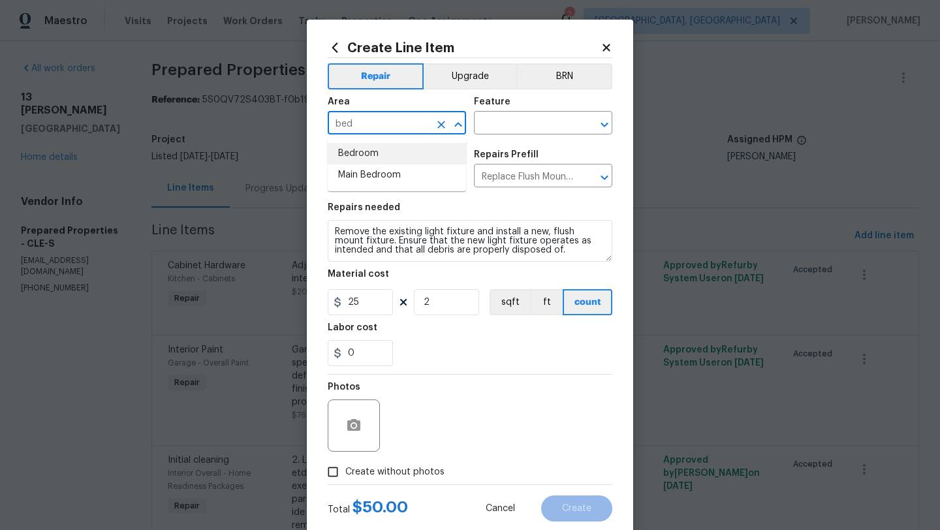
click at [395, 152] on li "Bedroom" at bounding box center [397, 154] width 138 height 22
type input "Bedroom"
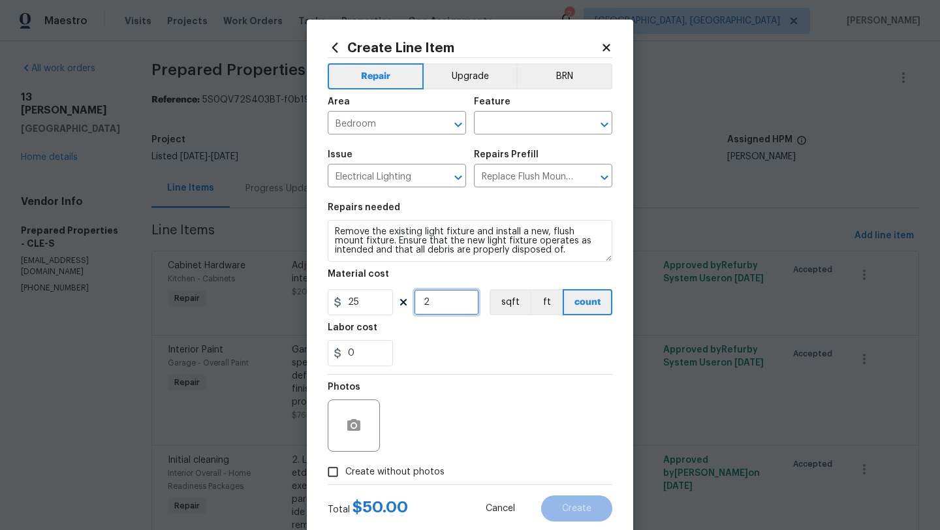
click at [444, 303] on input "2" at bounding box center [446, 302] width 65 height 26
type input "3"
click at [356, 357] on input "0" at bounding box center [360, 353] width 65 height 26
drag, startPoint x: 356, startPoint y: 357, endPoint x: 324, endPoint y: 357, distance: 32.6
click at [324, 357] on div "Create Line Item Repair Upgrade BRN Area Bedroom ​ Feature ​ Issue Electrical L…" at bounding box center [470, 281] width 326 height 523
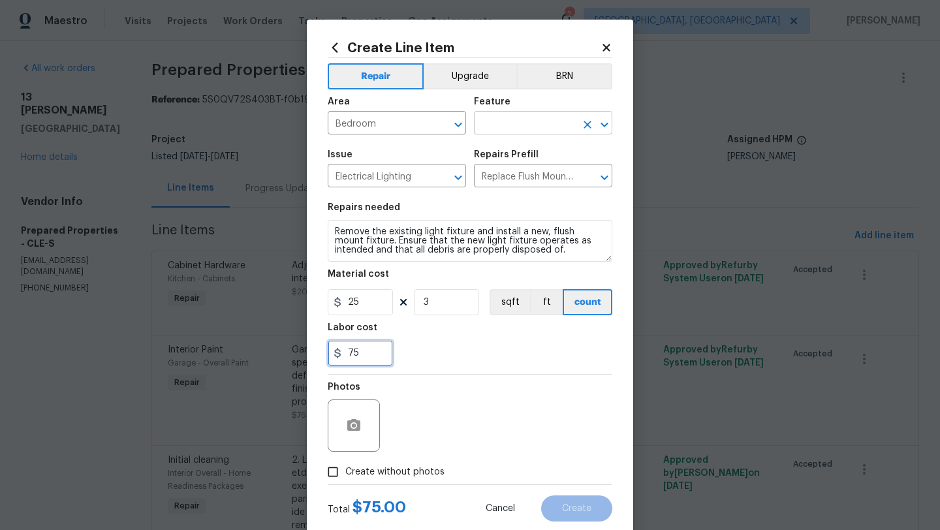
type input "75"
click at [538, 131] on input "text" at bounding box center [525, 124] width 102 height 20
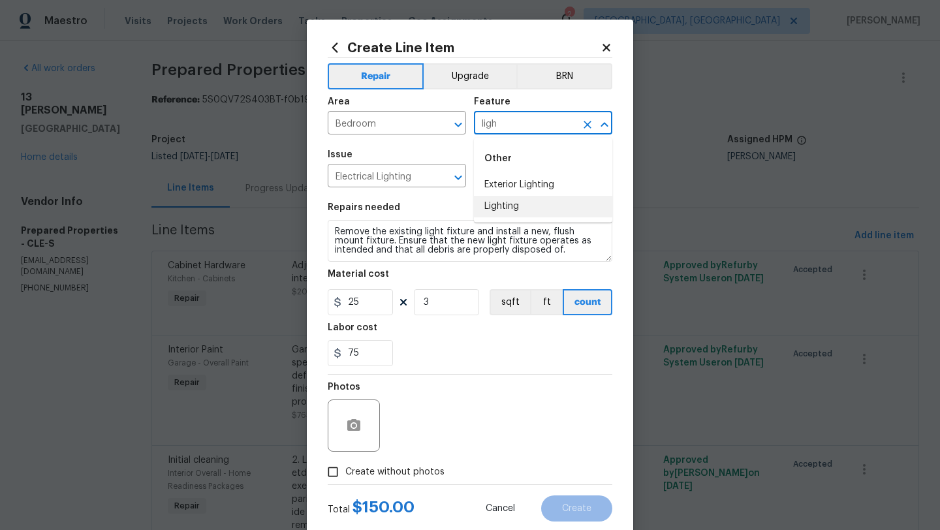
click at [513, 203] on li "Lighting" at bounding box center [543, 207] width 138 height 22
type input "Lighting"
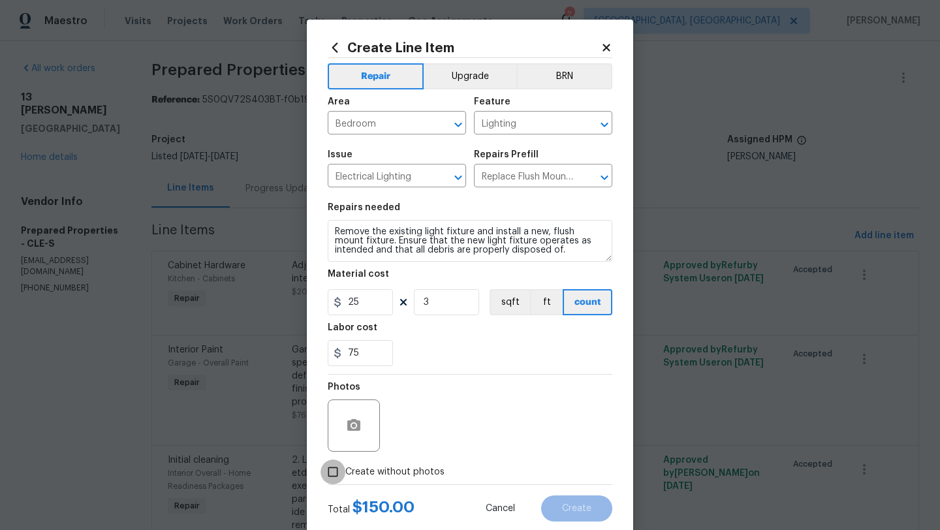
click at [330, 475] on input "Create without photos" at bounding box center [332, 471] width 25 height 25
checkbox input "true"
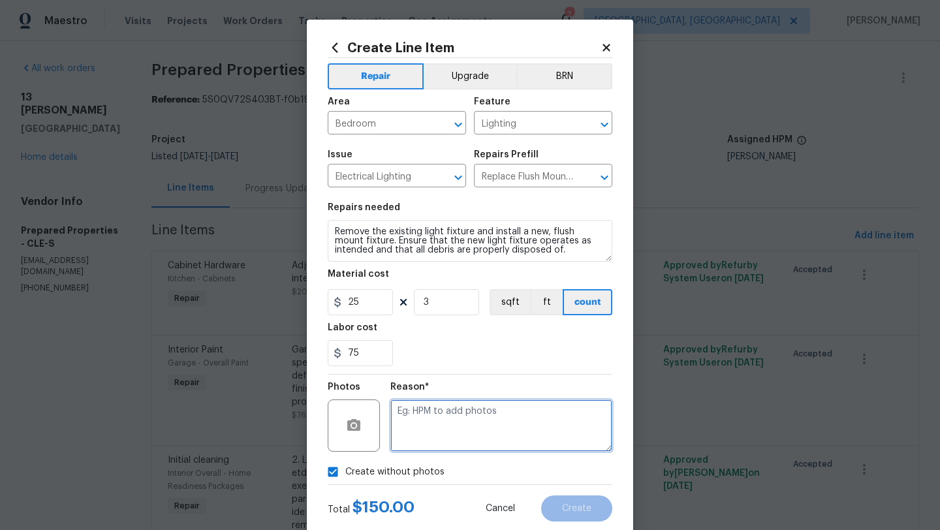
click at [538, 439] on textarea at bounding box center [501, 425] width 222 height 52
type textarea "desk"
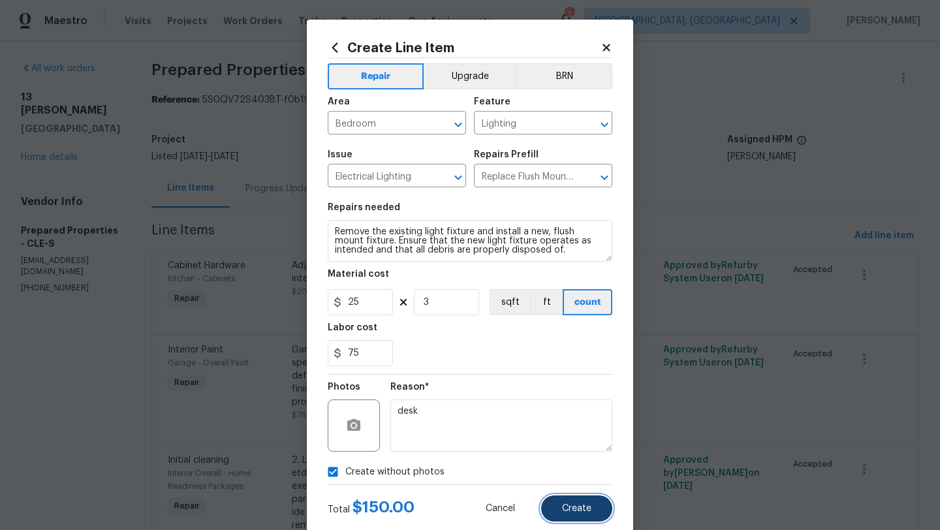
click at [581, 511] on span "Create" at bounding box center [576, 509] width 29 height 10
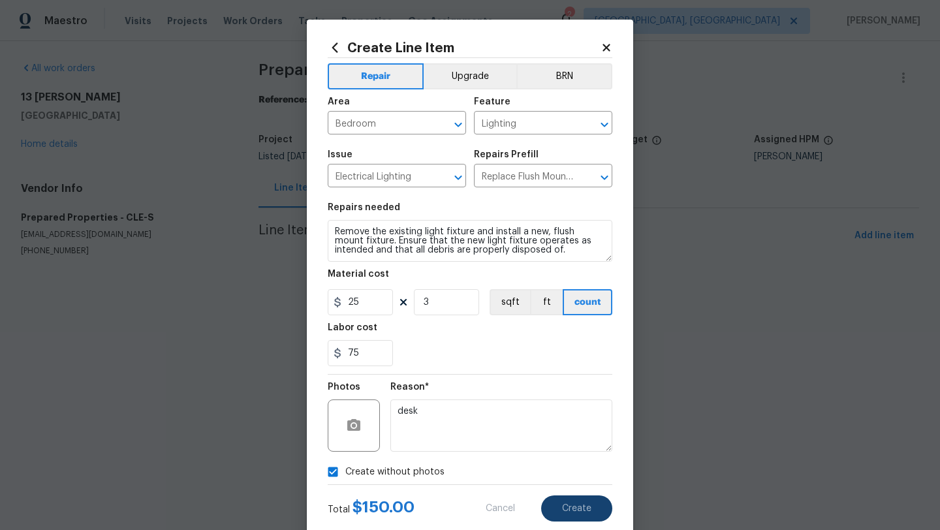
type input "0"
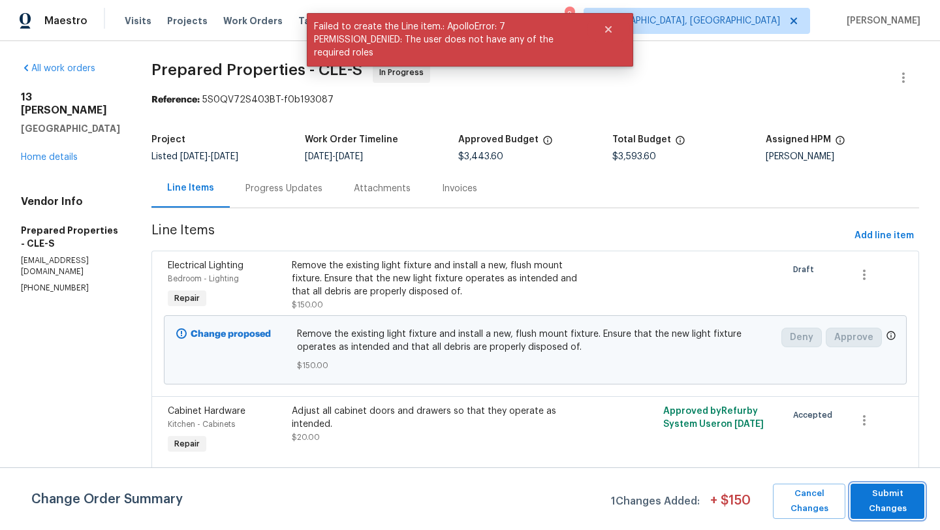
click at [873, 502] on span "Submit Changes" at bounding box center [887, 501] width 61 height 30
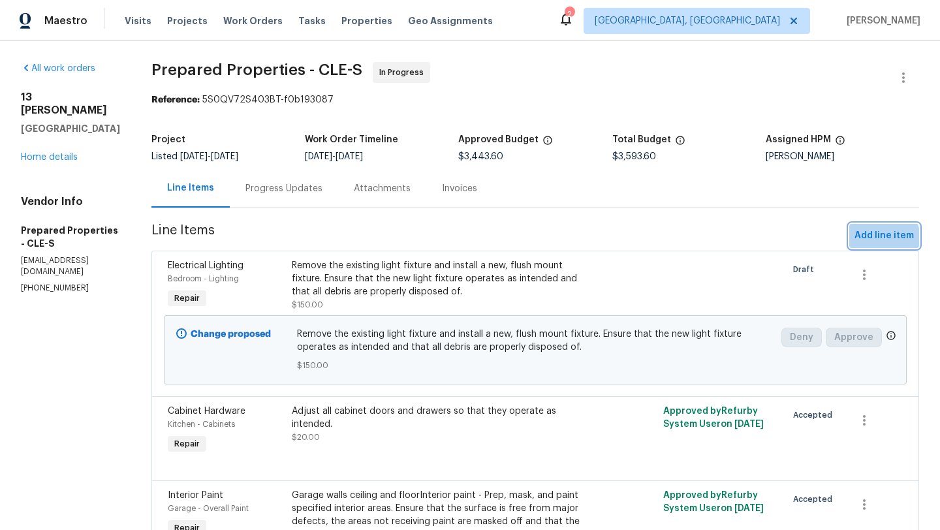
click at [879, 239] on span "Add line item" at bounding box center [883, 236] width 59 height 16
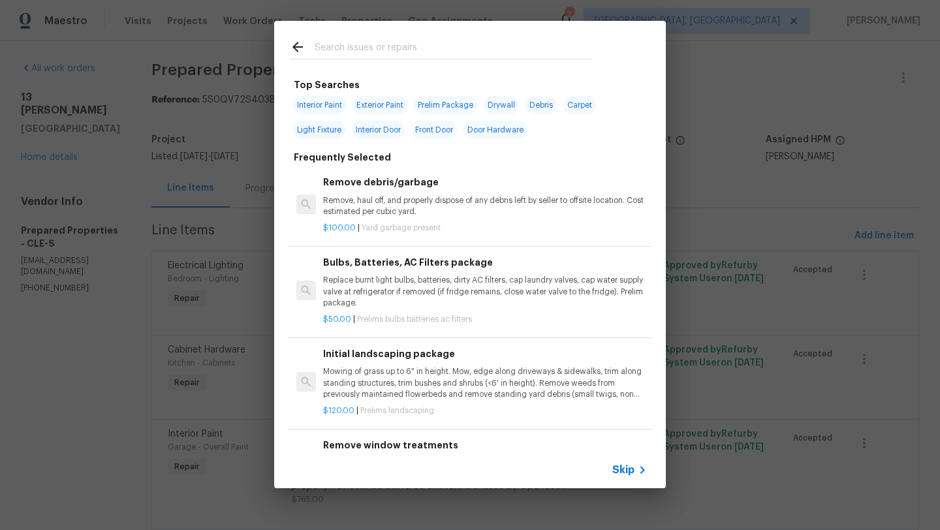
click at [325, 127] on span "Light Fixture" at bounding box center [319, 130] width 52 height 18
type input "Light Fixture"
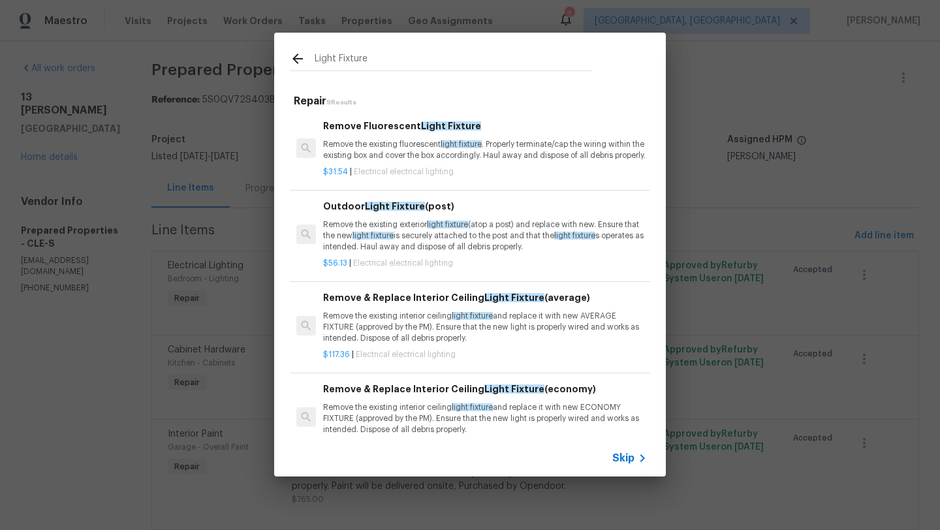
click at [336, 340] on p "Remove the existing interior ceiling light fixture and replace it with new AVER…" at bounding box center [485, 327] width 324 height 33
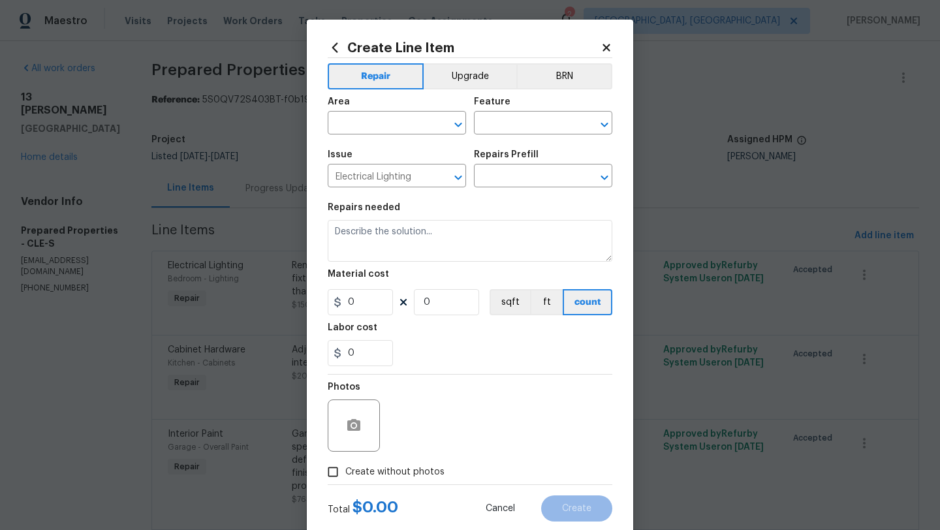
type input "Remove & Replace Interior Ceiling Light Fixture (average) $117.36"
type textarea "Remove the existing interior ceiling light fixture and replace it with new AVER…"
type input "117.36"
type input "1"
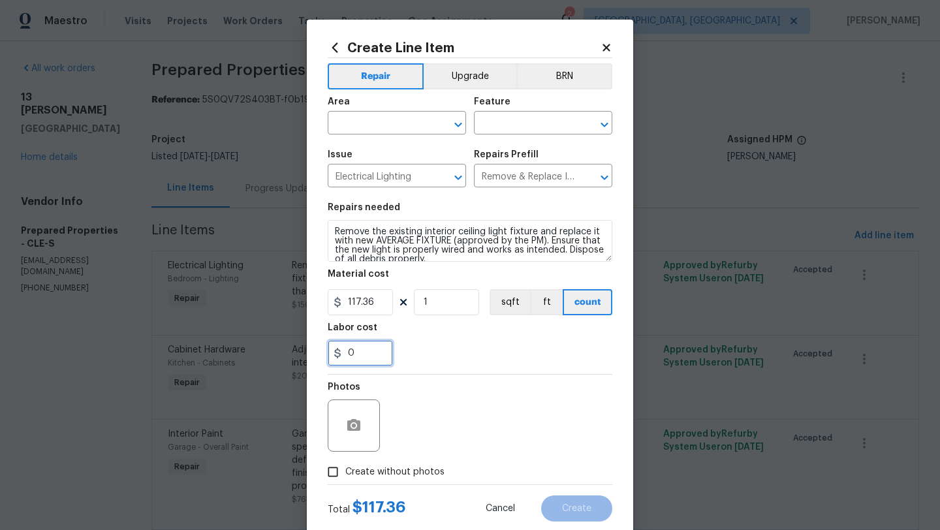
drag, startPoint x: 366, startPoint y: 358, endPoint x: 331, endPoint y: 356, distance: 35.3
click at [331, 356] on input "0" at bounding box center [360, 353] width 65 height 26
type input "25"
click at [332, 472] on input "Create without photos" at bounding box center [332, 471] width 25 height 25
checkbox input "true"
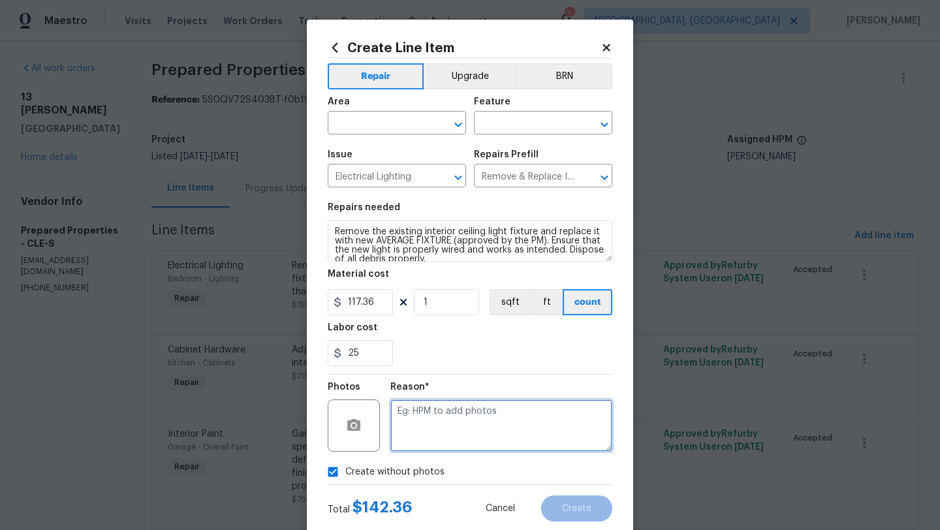
click at [430, 440] on textarea at bounding box center [501, 425] width 222 height 52
type textarea "desk"
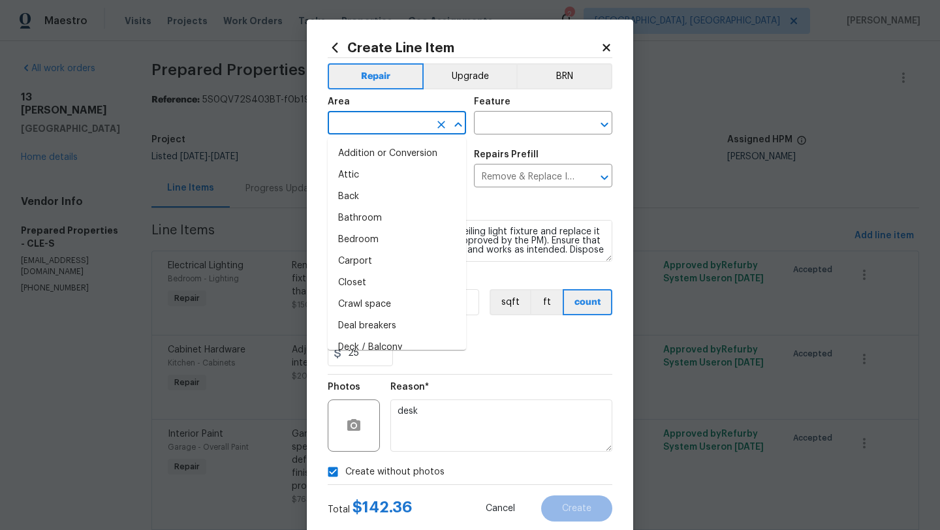
click at [368, 116] on input "text" at bounding box center [379, 124] width 102 height 20
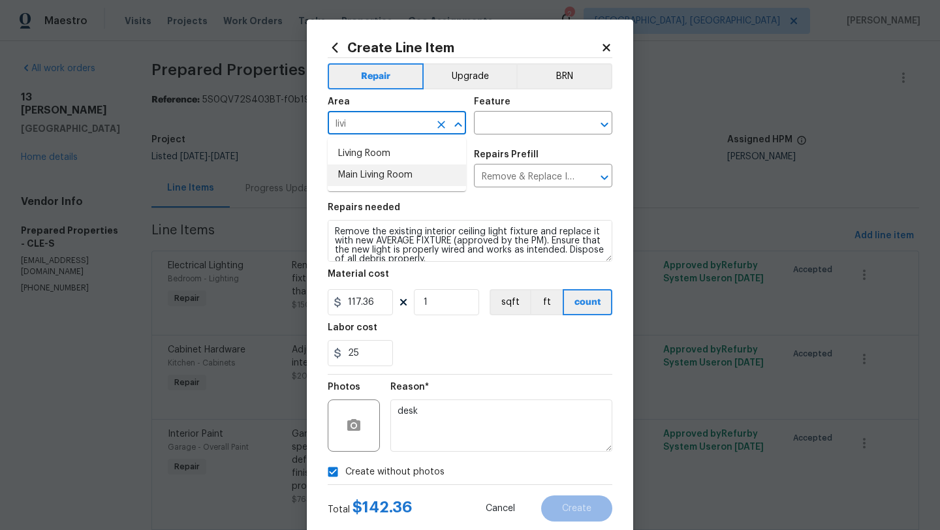
click at [363, 175] on li "Main Living Room" at bounding box center [397, 175] width 138 height 22
type input "Main Living Room"
click at [500, 116] on input "text" at bounding box center [525, 124] width 102 height 20
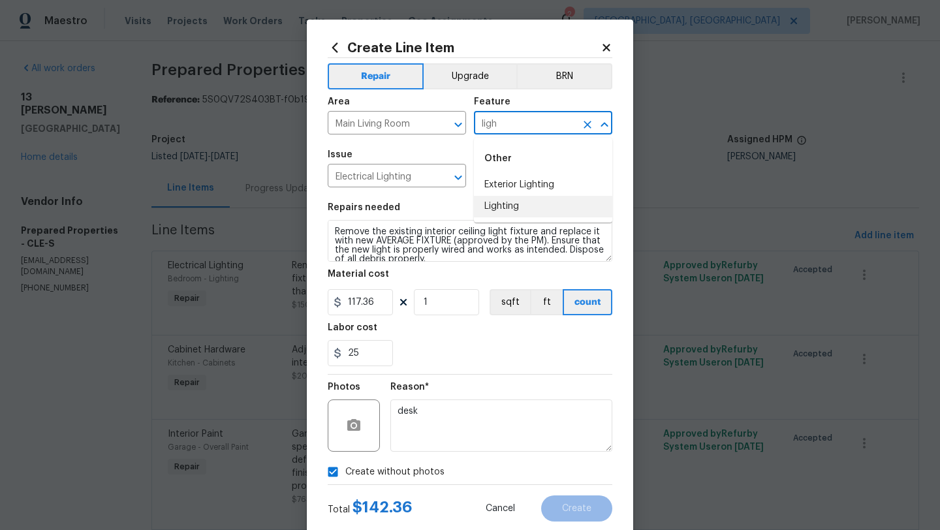
click at [499, 203] on li "Lighting" at bounding box center [543, 207] width 138 height 22
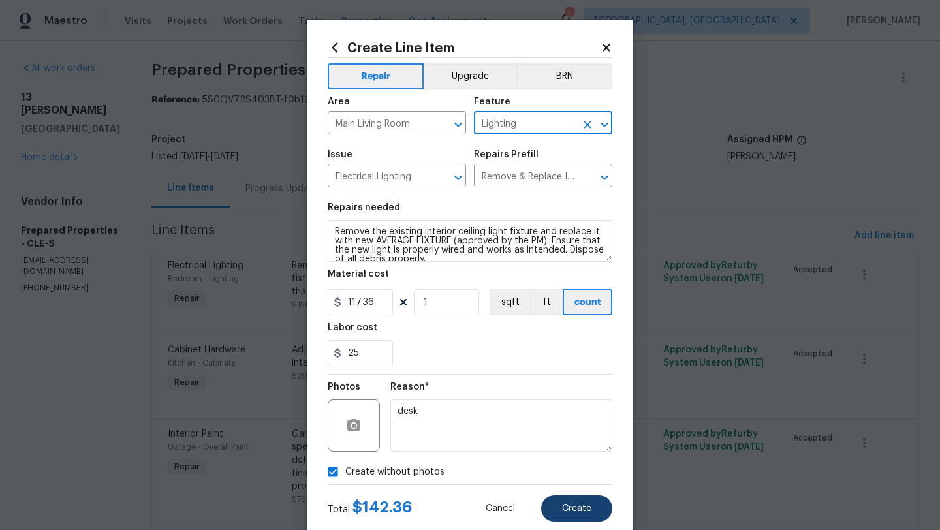
type input "Lighting"
click at [572, 504] on span "Create" at bounding box center [576, 509] width 29 height 10
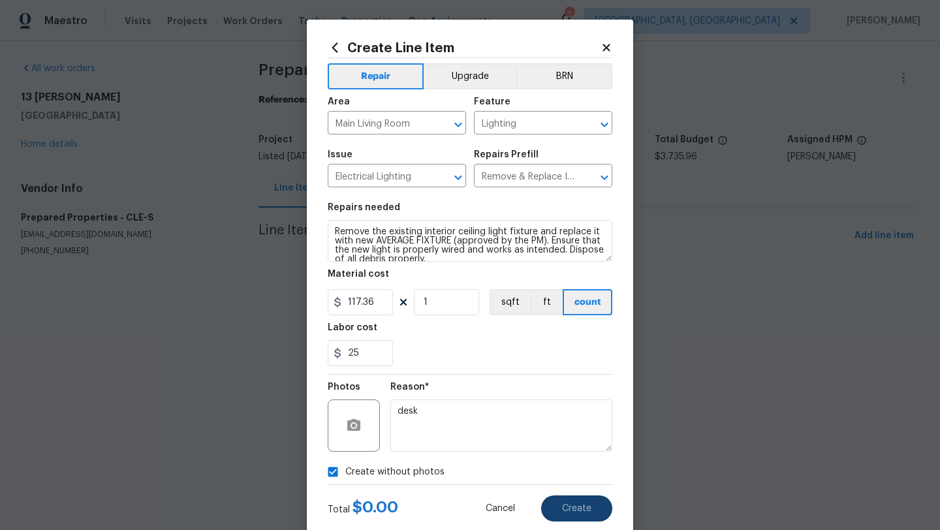
type input "0"
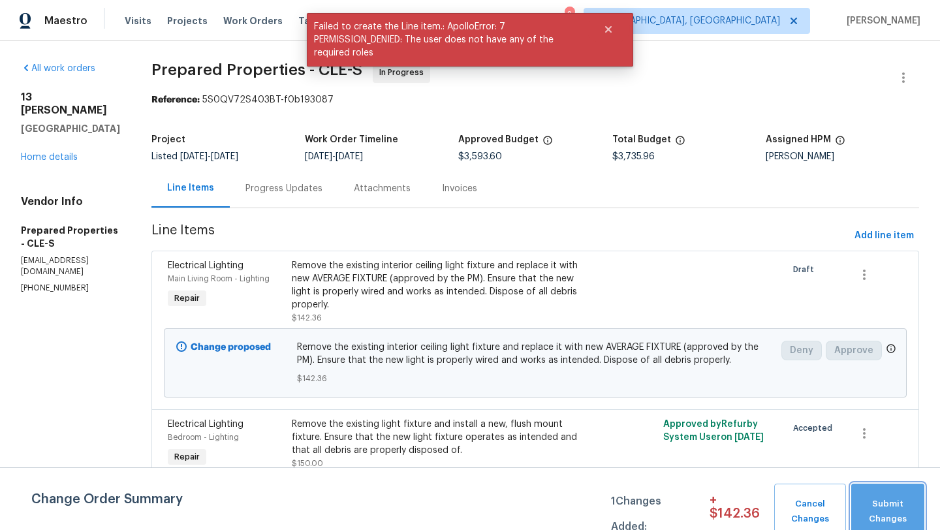
click at [890, 502] on span "Submit Changes" at bounding box center [887, 512] width 60 height 30
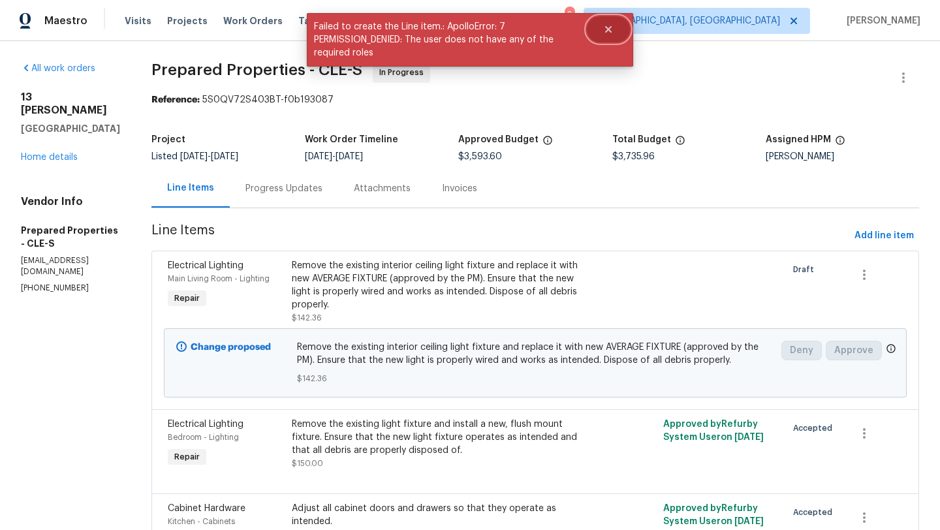
click at [610, 32] on icon "Close" at bounding box center [608, 29] width 7 height 7
